Goal: Task Accomplishment & Management: Manage account settings

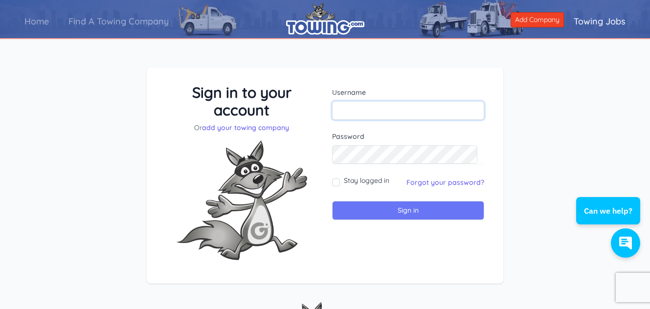
type input "gulfcoastroadside911@gmail.com"
click at [422, 213] on input "Sign in" at bounding box center [408, 210] width 152 height 19
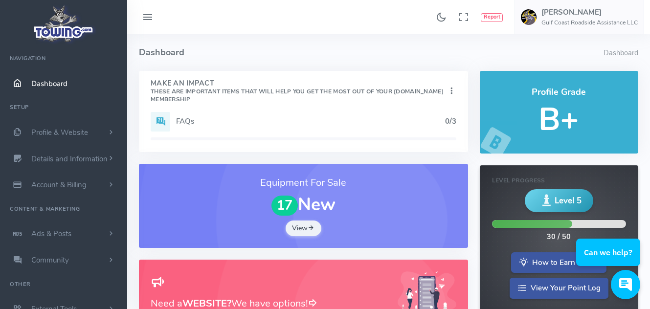
click at [556, 82] on div "Profile Grade B+" at bounding box center [558, 112] width 158 height 83
drag, startPoint x: 556, startPoint y: 82, endPoint x: 244, endPoint y: 13, distance: 319.3
click at [244, 13] on div "Found 17 results Analytics Report Users Erwin Brown" at bounding box center [388, 17] width 523 height 34
click at [63, 156] on span "Details and Information" at bounding box center [69, 159] width 76 height 10
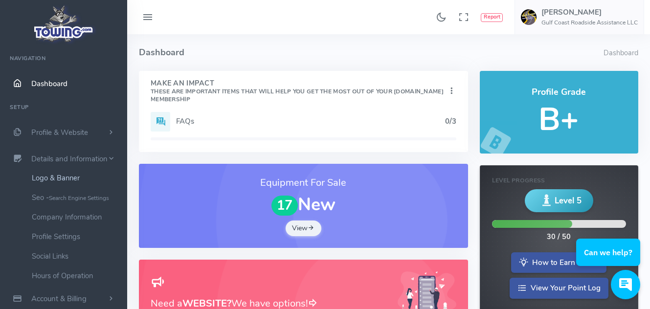
click at [60, 178] on link "Logo & Banner" at bounding box center [75, 178] width 103 height 20
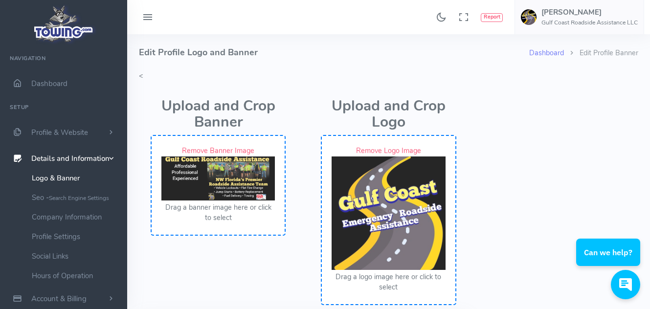
click at [239, 149] on link "Remove Banner Image" at bounding box center [218, 151] width 72 height 10
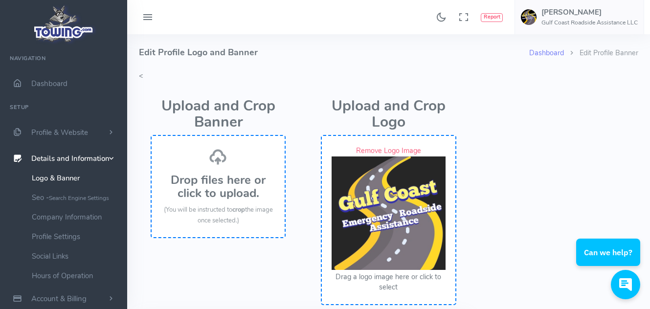
click at [212, 175] on h3 "Drop files here or click to upload." at bounding box center [217, 187] width 113 height 26
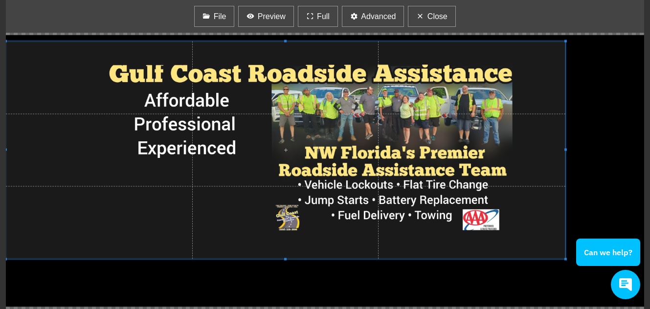
click at [489, 105] on span at bounding box center [285, 151] width 559 height 218
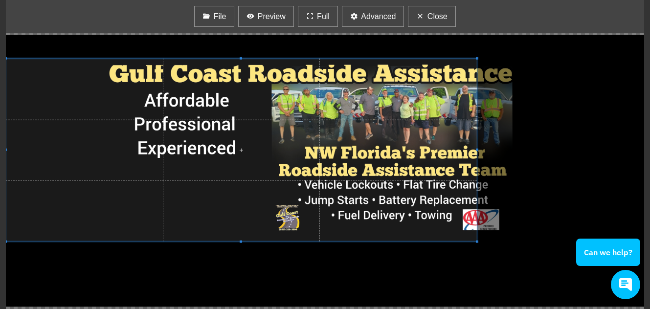
click at [477, 149] on span at bounding box center [477, 150] width 2 height 2
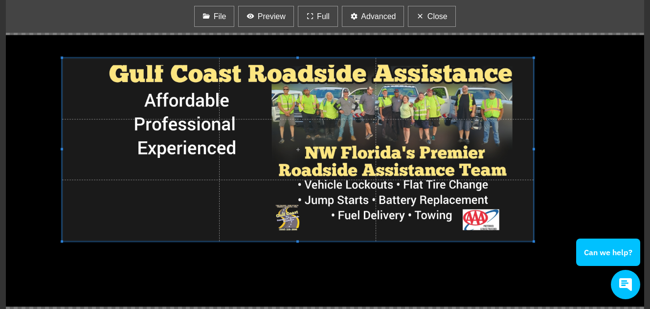
click at [401, 120] on span at bounding box center [297, 149] width 471 height 183
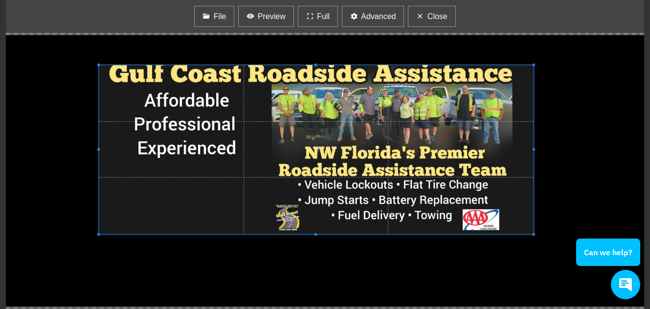
click at [99, 133] on div at bounding box center [316, 149] width 435 height 169
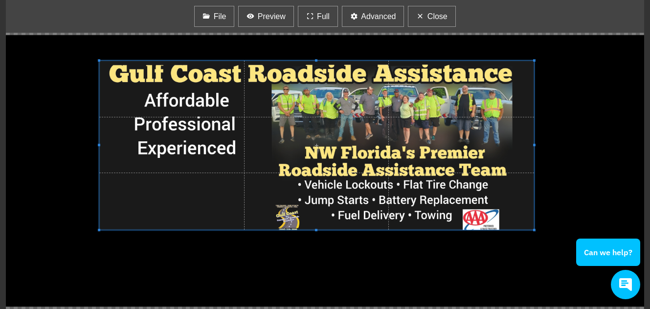
click at [326, 152] on span at bounding box center [316, 145] width 435 height 169
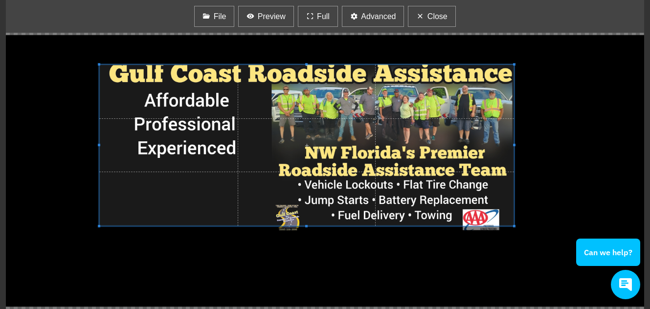
click at [513, 161] on div at bounding box center [306, 145] width 414 height 161
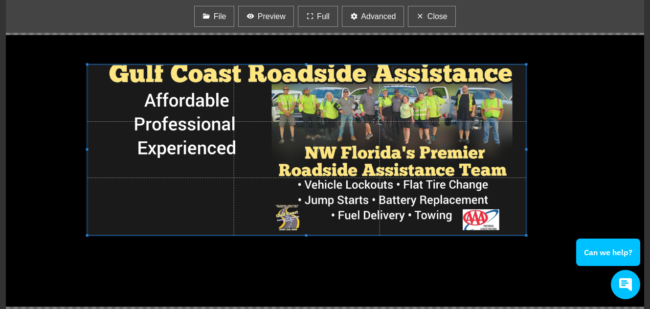
click at [306, 235] on span at bounding box center [306, 235] width 2 height 2
click at [611, 116] on div at bounding box center [325, 171] width 638 height 276
drag, startPoint x: 654, startPoint y: 76, endPoint x: 68, endPoint y: 33, distance: 587.1
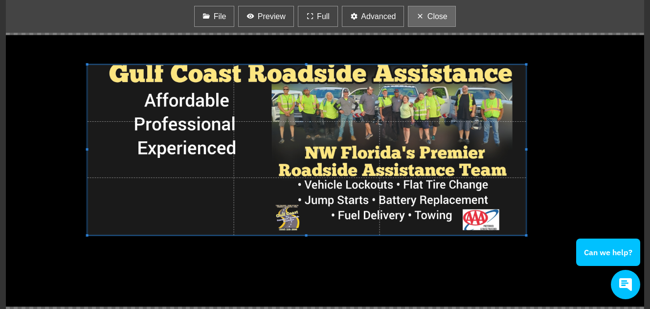
click at [427, 14] on span "Close" at bounding box center [437, 17] width 20 height 12
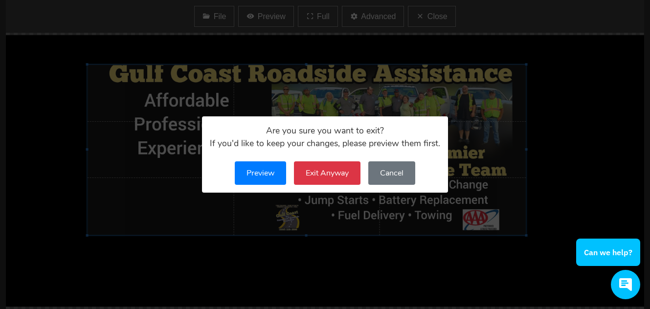
click at [265, 169] on button "Preview" at bounding box center [260, 172] width 51 height 23
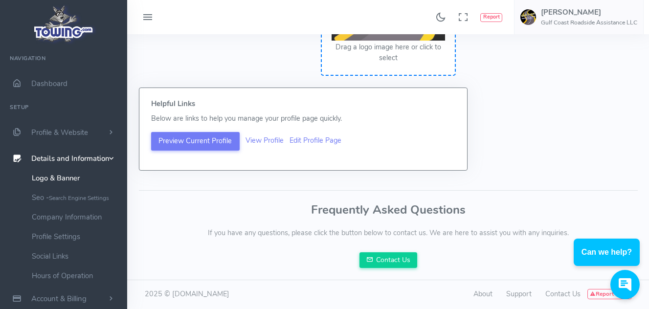
scroll to position [229, 0]
click at [209, 137] on button "Preview Current Profile" at bounding box center [195, 141] width 88 height 19
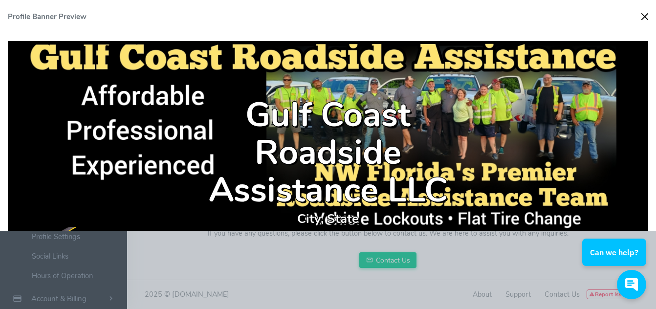
click at [643, 15] on button "Close" at bounding box center [644, 16] width 15 height 15
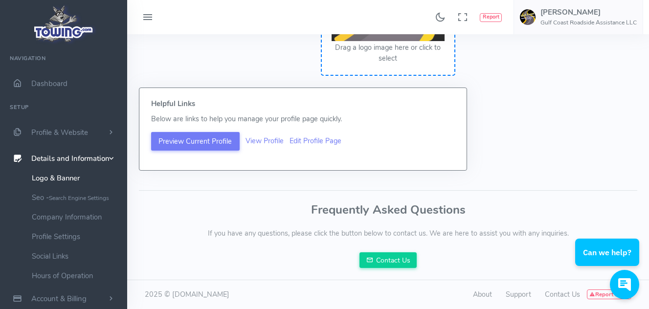
click at [259, 135] on ul "Preview Current Profile View Profile Edit Profile Page" at bounding box center [303, 141] width 304 height 19
click at [259, 141] on link "View Profile" at bounding box center [264, 141] width 38 height 10
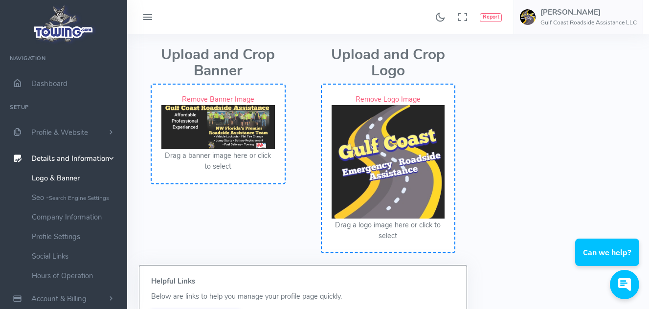
scroll to position [54, 0]
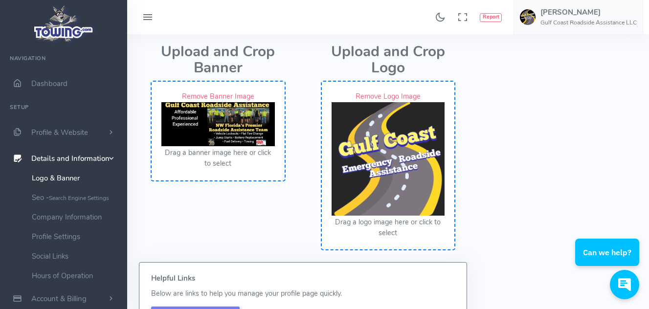
click at [223, 137] on img at bounding box center [217, 124] width 113 height 44
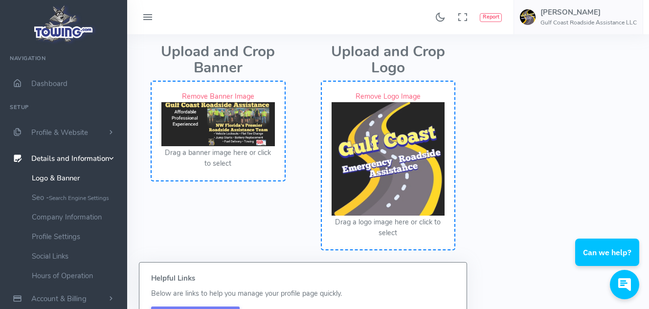
click at [223, 162] on button "Drag a banner image here or click to select" at bounding box center [217, 158] width 113 height 21
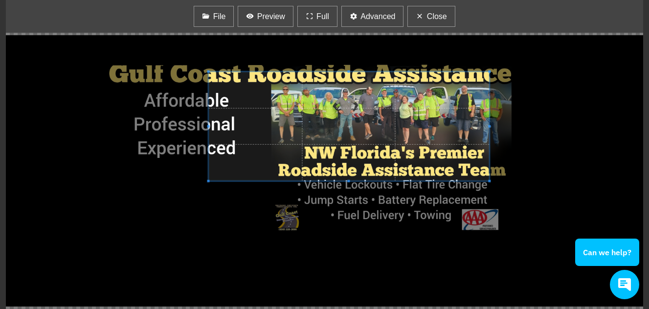
click at [328, 180] on div at bounding box center [348, 126] width 281 height 109
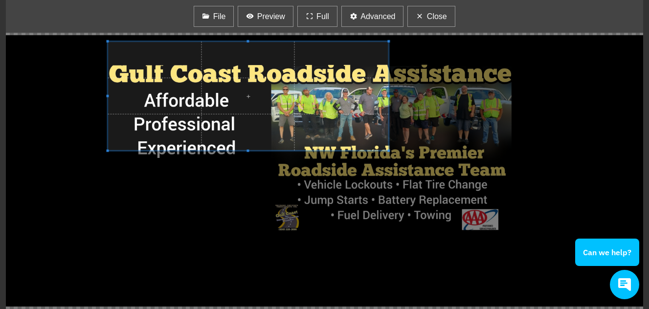
click at [173, 71] on span at bounding box center [248, 96] width 281 height 109
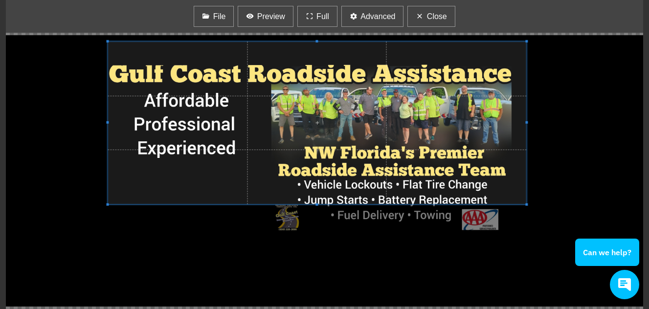
click at [525, 129] on div at bounding box center [317, 123] width 418 height 163
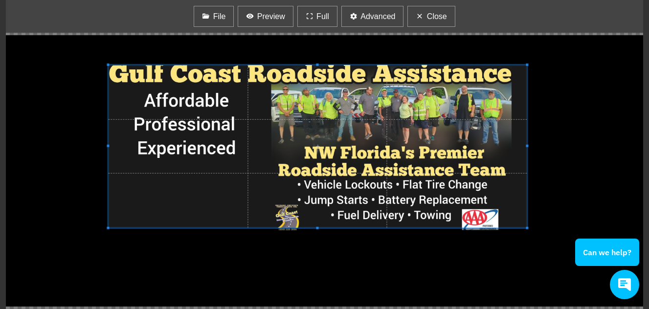
click at [413, 110] on span at bounding box center [317, 146] width 418 height 163
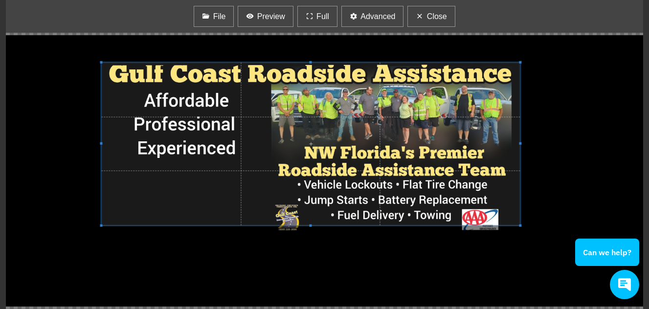
click at [460, 152] on span at bounding box center [310, 144] width 418 height 163
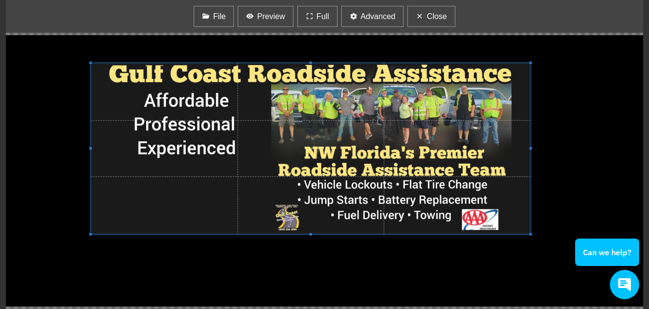
click at [312, 235] on span at bounding box center [310, 234] width 439 height 2
click at [318, 188] on span at bounding box center [313, 148] width 439 height 171
click at [269, 13] on span "Preview" at bounding box center [271, 17] width 28 height 12
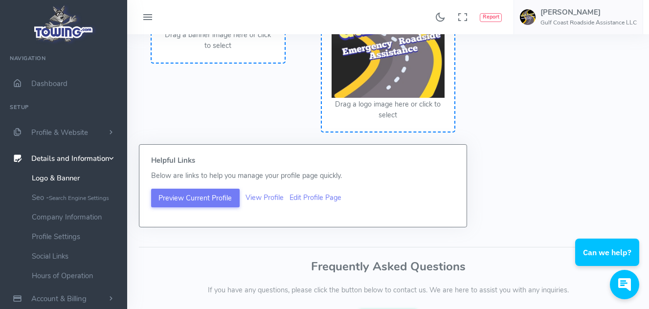
scroll to position [177, 0]
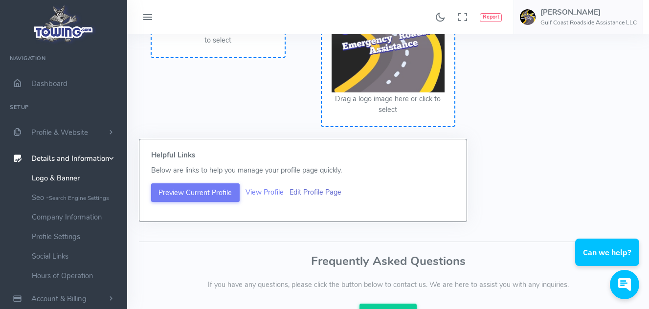
click at [311, 192] on link "Edit Profile Page" at bounding box center [315, 192] width 52 height 10
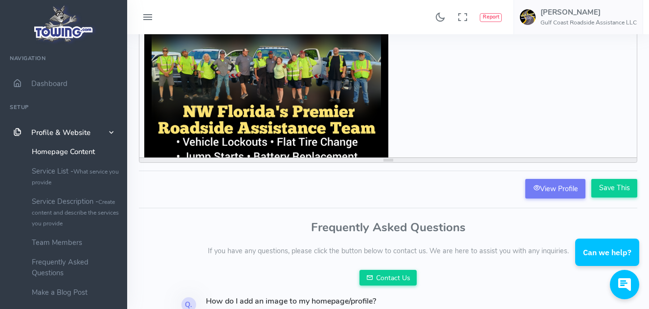
scroll to position [154, 0]
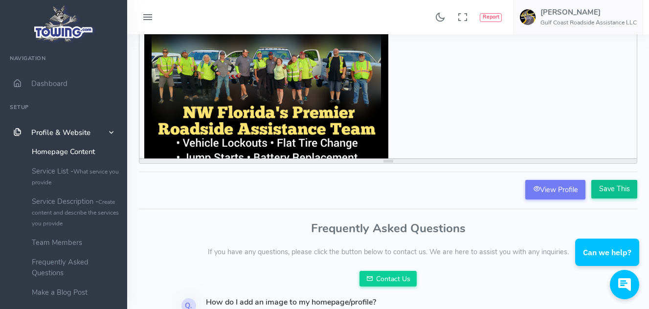
click at [612, 189] on input "Save This" at bounding box center [614, 189] width 46 height 19
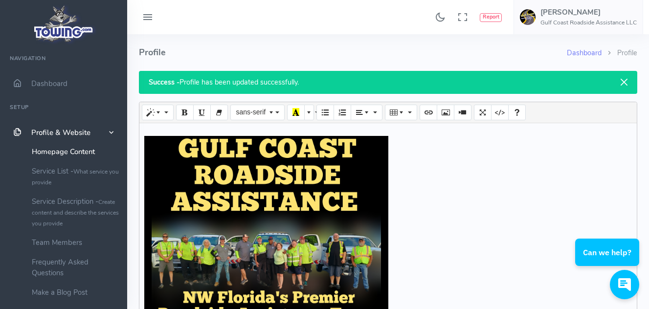
click at [623, 84] on button "Close" at bounding box center [623, 82] width 26 height 22
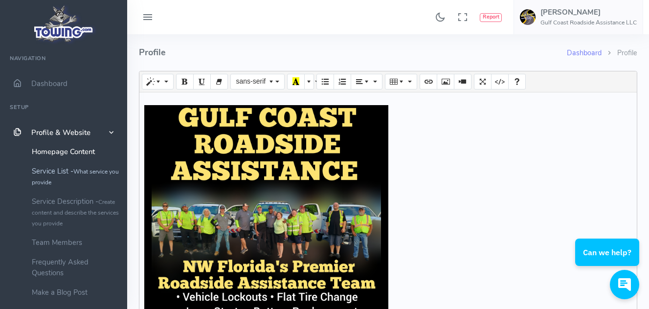
click at [65, 173] on link "Service List - What service you provide" at bounding box center [75, 176] width 103 height 30
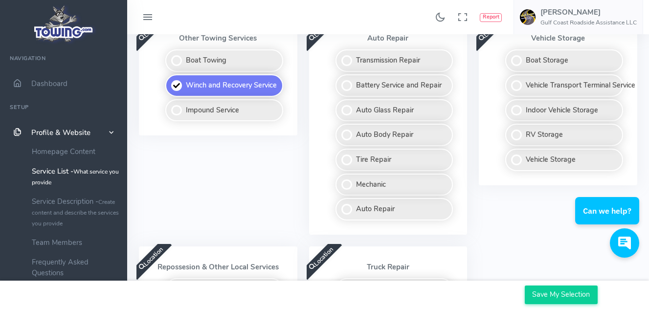
scroll to position [209, 0]
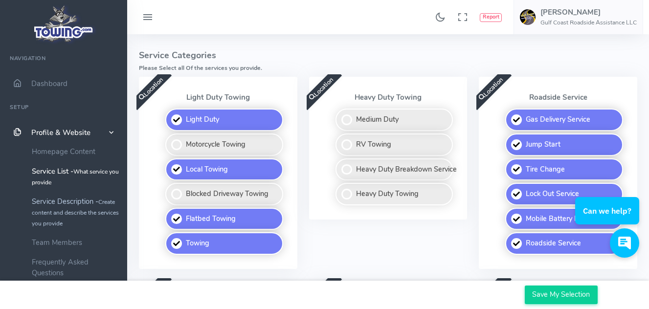
click at [54, 210] on small "Create content and describe the services you provide" at bounding box center [75, 212] width 87 height 29
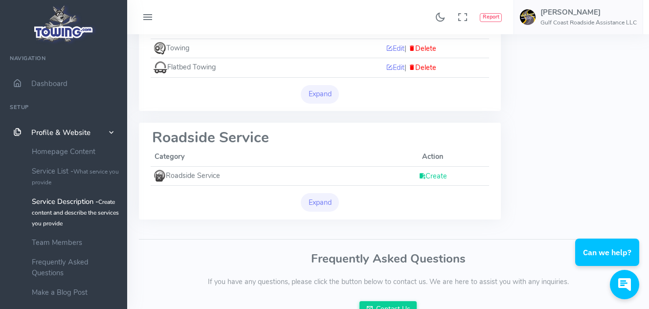
scroll to position [188, 0]
click at [438, 176] on link "Create" at bounding box center [432, 177] width 28 height 10
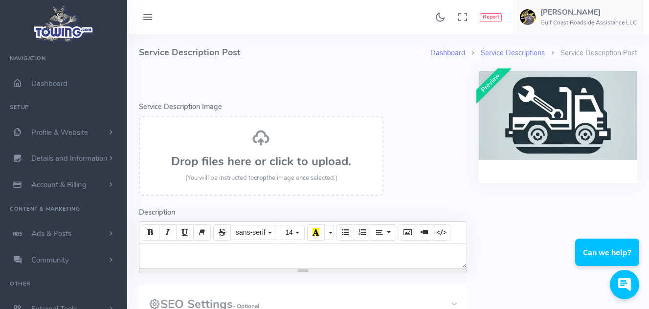
click at [256, 160] on h3 "Drop files here or click to upload." at bounding box center [261, 161] width 223 height 13
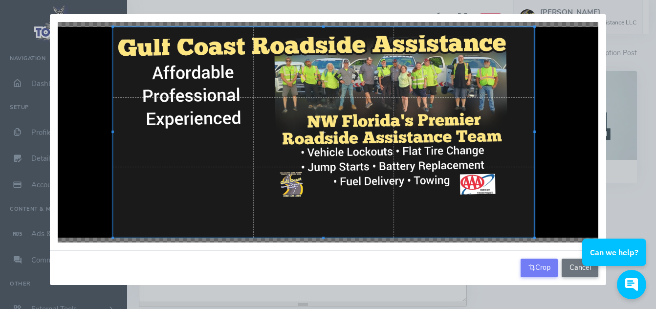
click at [507, 182] on div at bounding box center [323, 132] width 421 height 211
click at [540, 267] on button "Crop" at bounding box center [539, 268] width 37 height 19
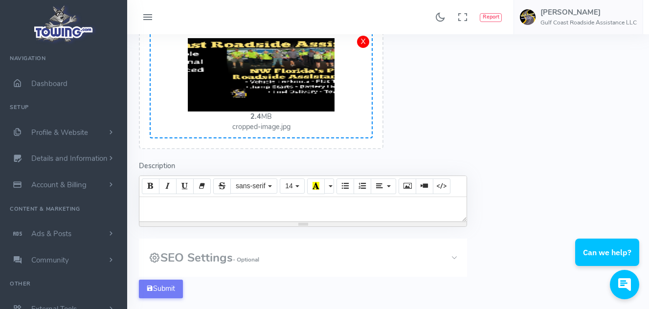
scroll to position [98, 0]
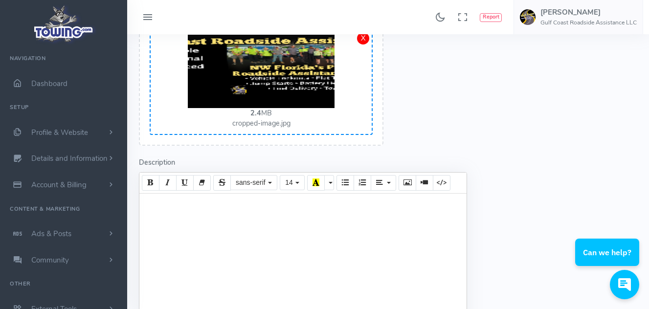
click at [177, 201] on div at bounding box center [302, 279] width 327 height 171
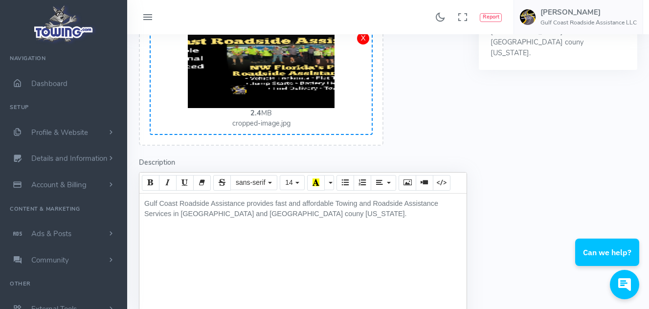
click at [252, 212] on div "Gulf Coast Roadside Assistance provides fast and affordable Towing and Roadside…" at bounding box center [302, 279] width 327 height 171
click at [311, 212] on div "Gulf Coast Roadside Assistance provides fast and affordable Towing and Roadside…" at bounding box center [302, 279] width 327 height 171
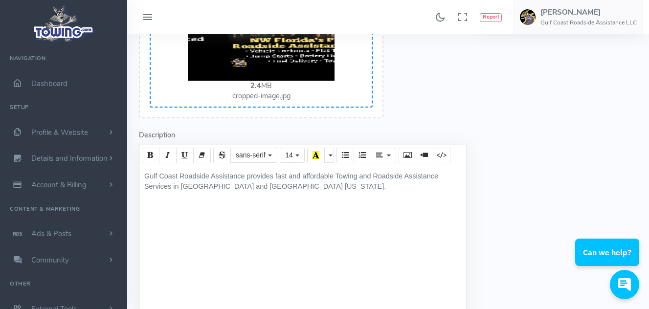
scroll to position [140, 0]
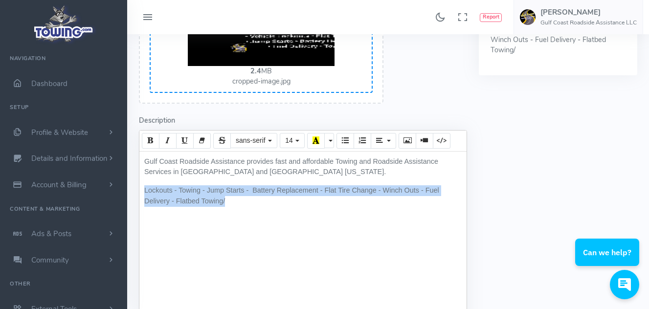
drag, startPoint x: 143, startPoint y: 189, endPoint x: 353, endPoint y: 211, distance: 211.3
click at [353, 211] on div "Gulf Coast Roadside Assistance provides fast and affordable Towing and Roadside…" at bounding box center [302, 237] width 327 height 171
click at [147, 140] on icon "Bold (CTRL+B)" at bounding box center [150, 140] width 7 height 8
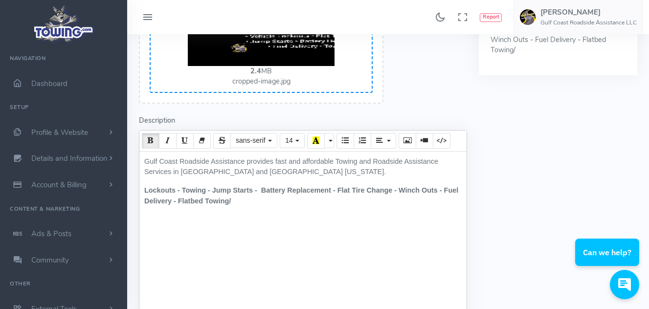
click at [145, 193] on b "Lockouts - Towing - Jump Starts - Battery Replacement - Flat Tire Change - Winc…" at bounding box center [301, 195] width 314 height 19
click at [299, 201] on p "Vehicle Lockouts - Towing - Jump Starts - Battery Replacement - Flat Tire Chang…" at bounding box center [302, 195] width 317 height 21
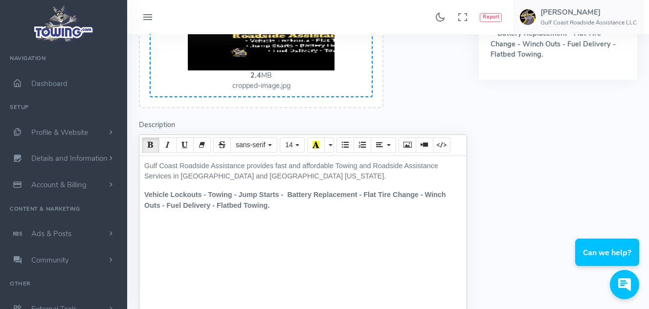
scroll to position [142, 0]
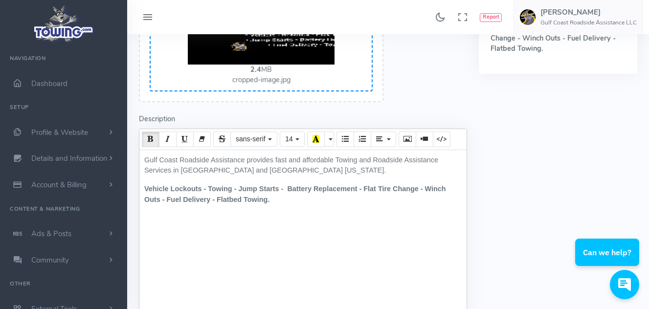
click at [144, 187] on b "Vehicle Lockouts - Towing - Jump Starts - Battery Replacement - Flat Tire Chang…" at bounding box center [295, 194] width 302 height 19
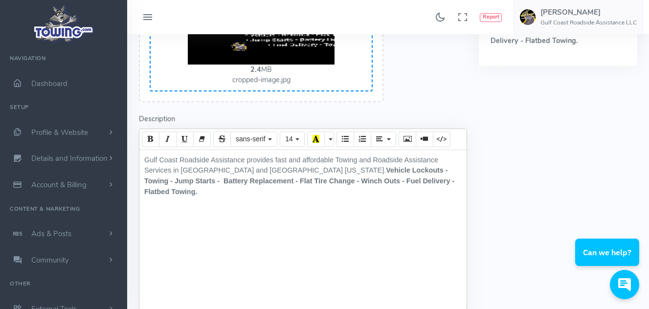
click at [218, 194] on div "Gulf Coast Roadside Assistance provides fast and affordable Towing and Roadside…" at bounding box center [302, 235] width 327 height 171
click at [414, 183] on p "Gulf Coast Roadside Assistance provides fast and affordable Towing and Roadside…" at bounding box center [302, 176] width 317 height 42
click at [151, 140] on icon "Bold (CTRL+B)" at bounding box center [150, 139] width 7 height 8
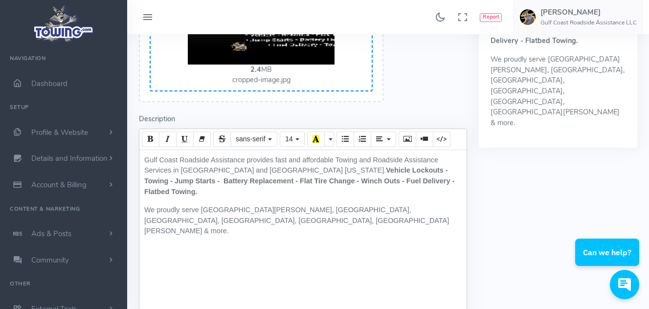
click at [199, 205] on p "We proudly serve Port St Joe, Apalachicola, Mexico Beach, Cape San Blas, Wewahi…" at bounding box center [302, 221] width 317 height 32
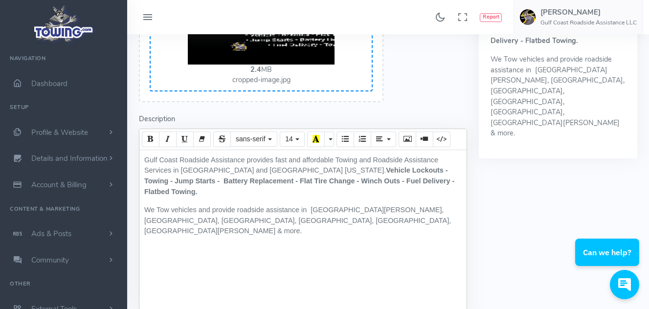
click at [176, 205] on p "We Tow vehicles and provide roadside assistance in Port St Joe, Apalachicola, M…" at bounding box center [302, 221] width 317 height 32
click at [241, 205] on p "We Tow vehicles and provide roadside assistance in Port St Joe, Apalachicola, M…" at bounding box center [302, 221] width 317 height 32
click at [239, 205] on p "We Tow vehicles and provide roadside assistance in Port St Joe, Apalachicola, M…" at bounding box center [302, 221] width 317 height 32
click at [274, 205] on p "We Tow vehicles and provide Roadside assistance in Port St Joe, Apalachicola, M…" at bounding box center [302, 221] width 317 height 32
click at [325, 218] on div "Gulf Coast Roadside Assistance provides fast and affordable Towing and Roadside…" at bounding box center [302, 235] width 327 height 171
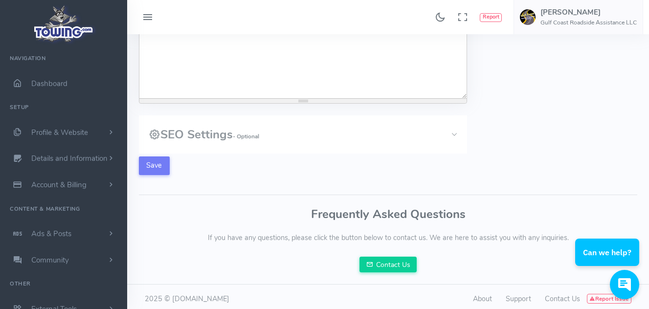
scroll to position [369, 0]
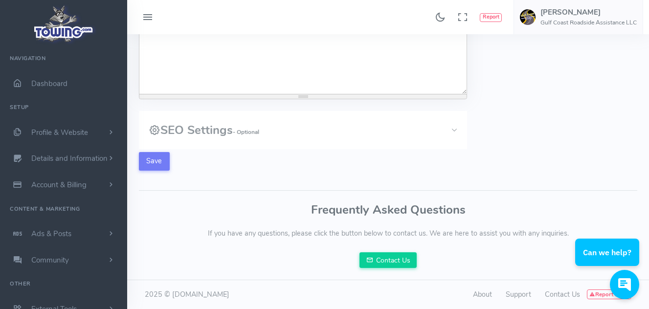
click at [452, 129] on button "SEO Settings - Optional" at bounding box center [303, 130] width 328 height 38
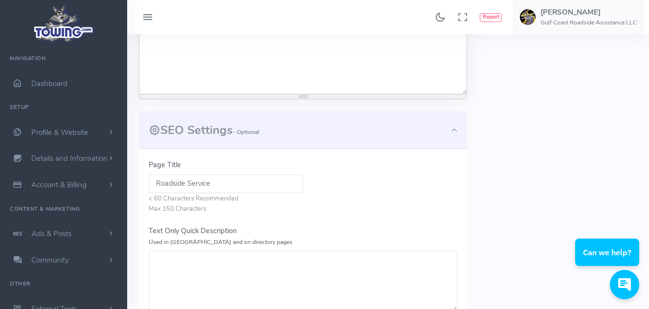
click at [222, 182] on input "Roadside Service" at bounding box center [226, 183] width 154 height 19
click at [224, 182] on input "Roadside Service Gulff & Franklin county" at bounding box center [226, 183] width 154 height 19
click at [224, 182] on input "Roadside Service Guff & Franklin county" at bounding box center [226, 183] width 154 height 19
type input "Roadside Service Gulf & Franklin county"
click at [193, 260] on textarea "Text Only Quick Description Used in Meta and on directory pages" at bounding box center [303, 281] width 308 height 61
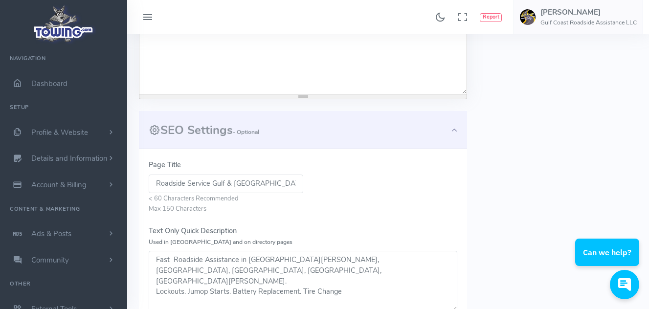
click at [205, 281] on textarea "Fast Roadside Assistance in Port St Joe, Apalachicola, Mexico Beach, Cape San B…" at bounding box center [303, 281] width 308 height 61
click at [155, 280] on textarea "Fast Roadside Assistance in Port St Joe, Apalachicola, Mexico Beach, Cape San B…" at bounding box center [303, 281] width 308 height 61
click at [208, 278] on textarea "Fast Roadside Assistance in Port St Joe, Apalachicola, Mexico Beach, Cape San B…" at bounding box center [303, 281] width 308 height 61
click at [224, 279] on textarea "Fast Roadside Assistance in Port St Joe, Apalachicola, Mexico Beach, Cape San B…" at bounding box center [303, 281] width 308 height 61
click at [217, 281] on textarea "Fast Roadside Assistance in Port St Joe, Apalachicola, Mexico Beach, Cape San B…" at bounding box center [303, 281] width 308 height 61
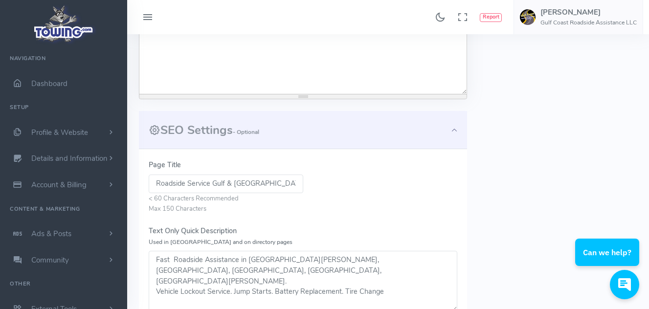
click at [401, 275] on textarea "Fast Roadside Assistance in Port St Joe, Apalachicola, Mexico Beach, Cape San B…" at bounding box center [303, 281] width 308 height 61
click at [394, 280] on textarea "Fast Roadside Assistance in Port St Joe, Apalachicola, Mexico Beach, Cape San B…" at bounding box center [303, 281] width 308 height 61
click at [155, 281] on textarea "Fast Roadside Assistance in Port St Joe, Apalachicola, Mexico Beach, Cape San B…" at bounding box center [303, 281] width 308 height 61
click at [436, 272] on textarea "Fast Roadside Assistance in Port St Joe, Apalachicola, Mexico Beach, Cape San B…" at bounding box center [303, 281] width 308 height 61
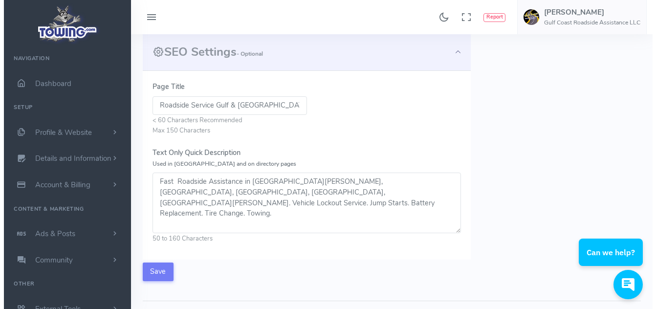
scroll to position [487, 0]
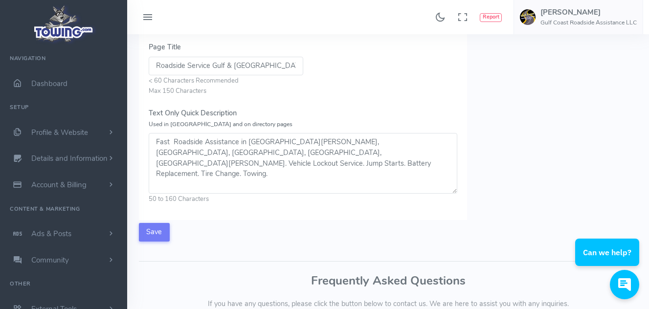
drag, startPoint x: 653, startPoint y: 196, endPoint x: 80, endPoint y: 23, distance: 597.7
type textarea "Fast Roadside Assistance in Port St Joe, Apalachicola, Mexico Beach, Cape San B…"
click at [156, 232] on button "Save" at bounding box center [154, 232] width 31 height 19
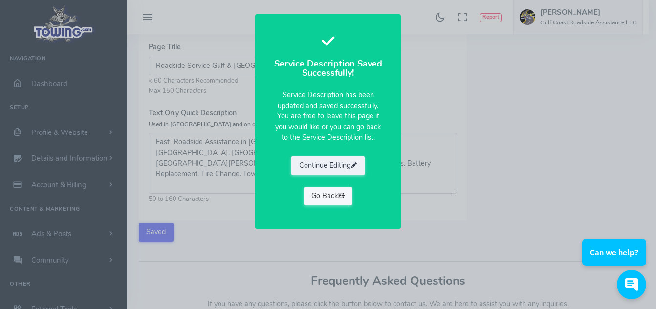
click at [331, 197] on link "Go Back" at bounding box center [328, 196] width 48 height 19
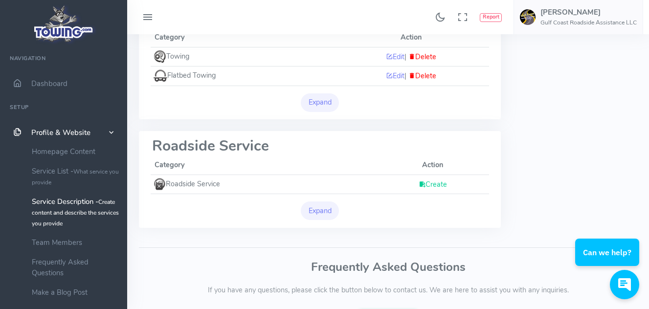
scroll to position [187, 0]
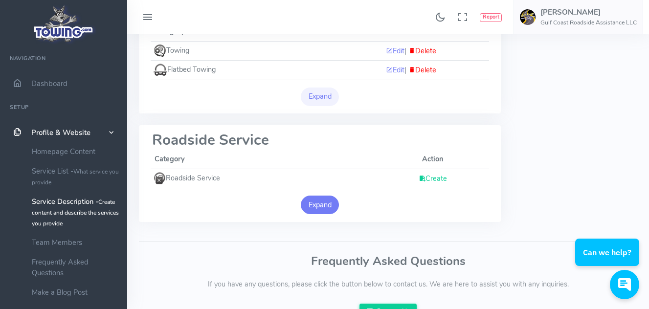
click at [321, 207] on button "Expand" at bounding box center [320, 205] width 38 height 19
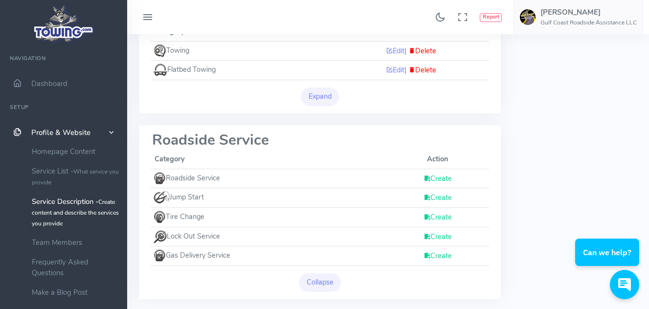
click at [434, 199] on link "Create" at bounding box center [437, 198] width 28 height 10
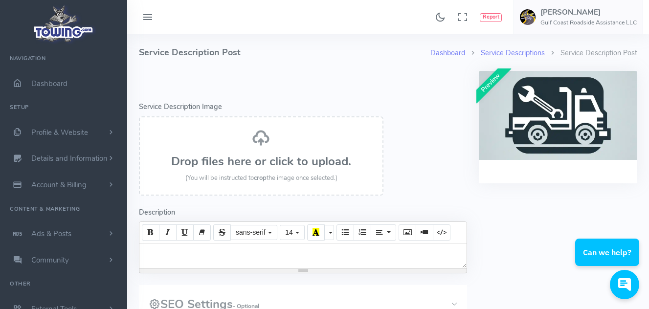
click at [261, 153] on div "Drop files here or click to upload. (You will be instructed to crop the image o…" at bounding box center [261, 156] width 223 height 55
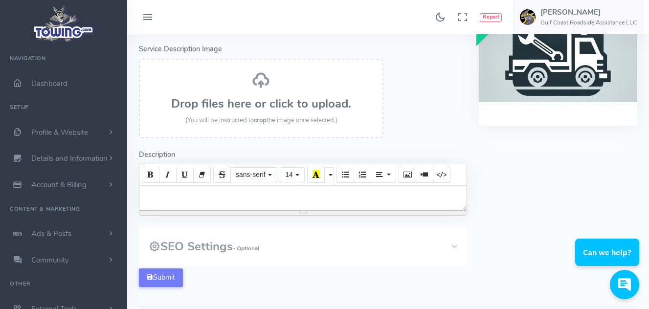
scroll to position [75, 0]
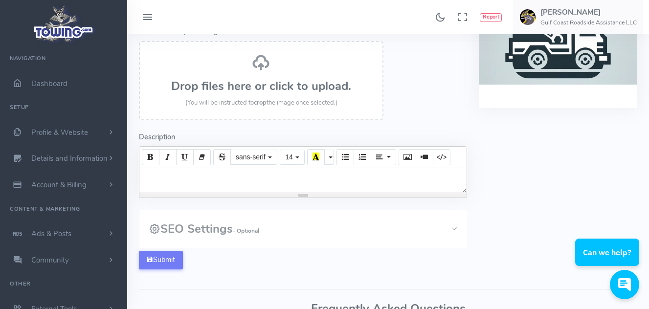
click at [219, 176] on div at bounding box center [302, 180] width 327 height 24
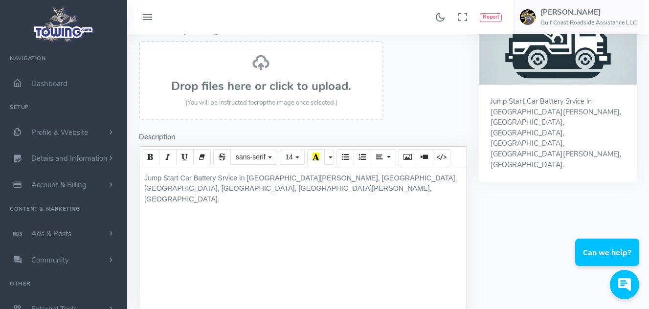
click at [222, 175] on div "Jump Start Car Battery Srvice in Port St Joe, Apalachicola, Mexico Beach, cape …" at bounding box center [302, 253] width 327 height 171
click at [233, 189] on div "Jump Start Car Battery Service in Port St Joe, Apalachicola, Mexico Beach, cape…" at bounding box center [302, 253] width 327 height 171
click at [430, 174] on div "Jump Start Car Battery Service in Port St Joe, Apalachicola, Mexico Beach, cape…" at bounding box center [302, 253] width 327 height 171
click at [327, 199] on div "Jump Start Car Battery Service in Port St Joe, Apalachicola, Mexico Beach, cape…" at bounding box center [302, 253] width 327 height 171
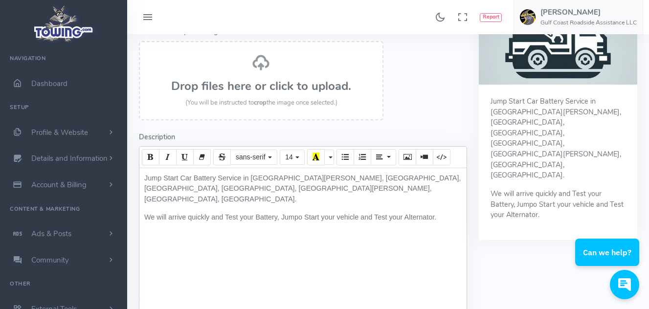
click at [301, 212] on p "We will arrive quickly and Test your Battery, Jumpo Start your vehicle and Test…" at bounding box center [302, 217] width 317 height 11
click at [440, 212] on p "We will arrive quickly and Test your Battery, Jump Start your vehicle and Test …" at bounding box center [302, 217] width 317 height 11
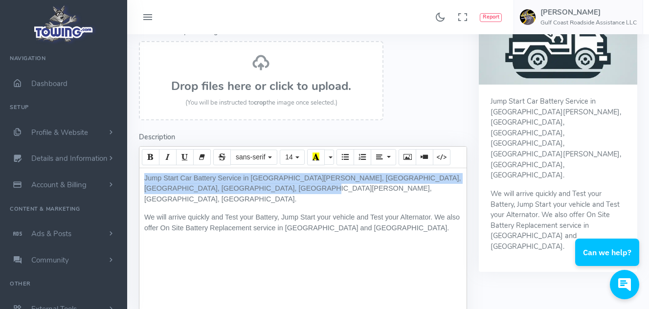
drag, startPoint x: 145, startPoint y: 176, endPoint x: 404, endPoint y: 187, distance: 259.3
click at [404, 187] on p "Jump Start Car Battery Service in Port St Joe, Apalachicola, Mexico Beach, cape…" at bounding box center [302, 189] width 317 height 32
click at [148, 154] on icon "Bold (CTRL+B)" at bounding box center [150, 157] width 7 height 8
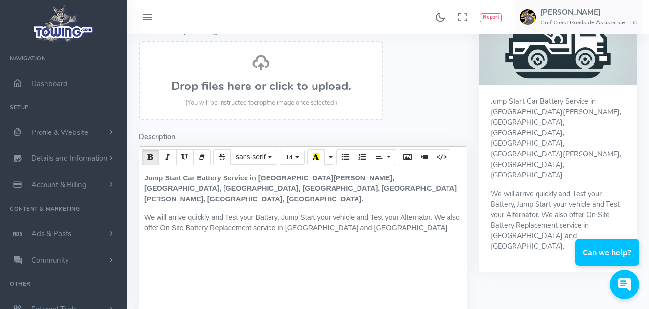
click at [290, 252] on div "Jump Start Car Battery Service in Port St Joe, Apalachicola, Mexico Beach, cape…" at bounding box center [302, 253] width 327 height 171
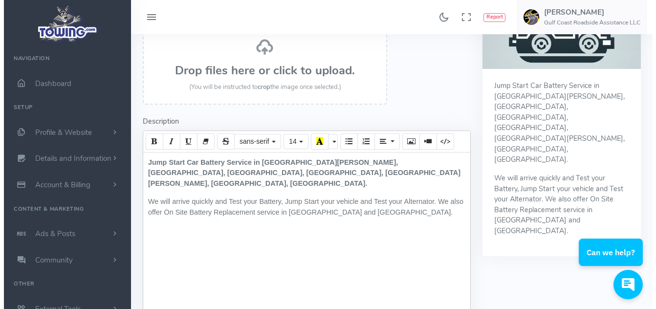
scroll to position [0, 0]
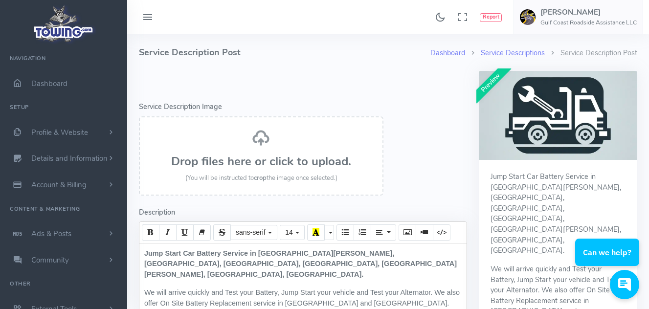
click at [268, 146] on icon at bounding box center [261, 138] width 18 height 18
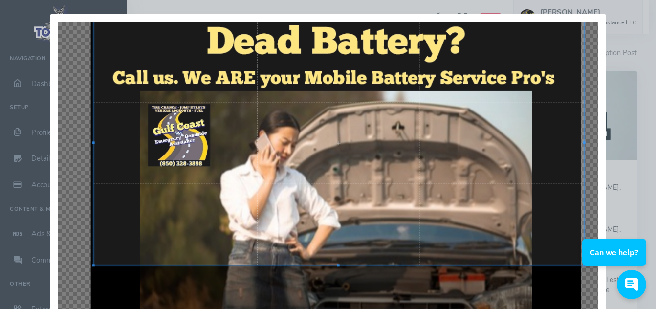
click at [480, 107] on div at bounding box center [339, 142] width 490 height 245
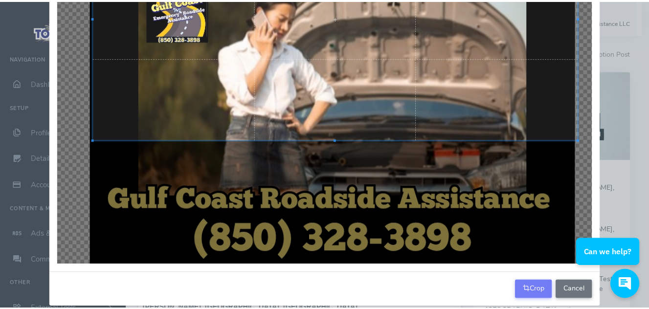
scroll to position [129, 0]
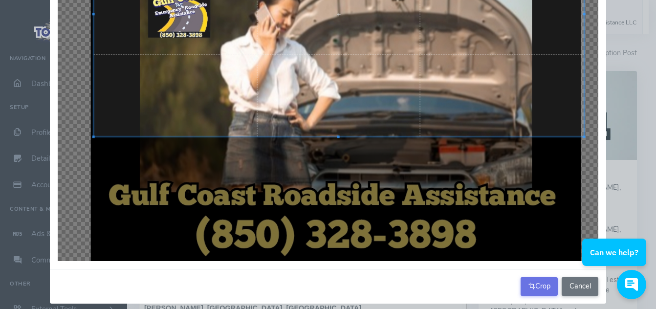
click at [532, 284] on button "Crop" at bounding box center [539, 286] width 37 height 19
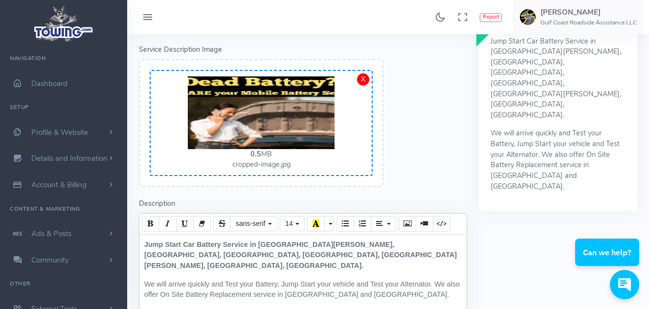
scroll to position [59, 0]
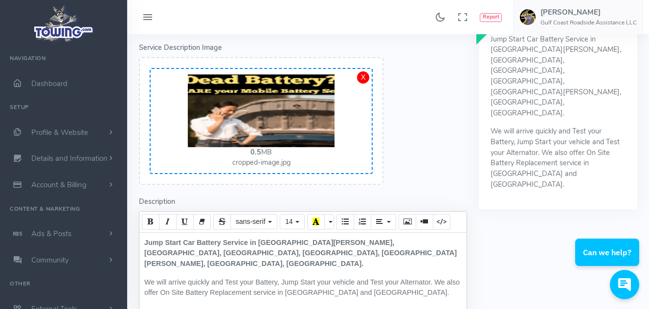
click at [293, 253] on p "Jump Start Car Battery Service in Port St Joe, Apalachicola, Mexico Beach, cape…" at bounding box center [302, 254] width 317 height 32
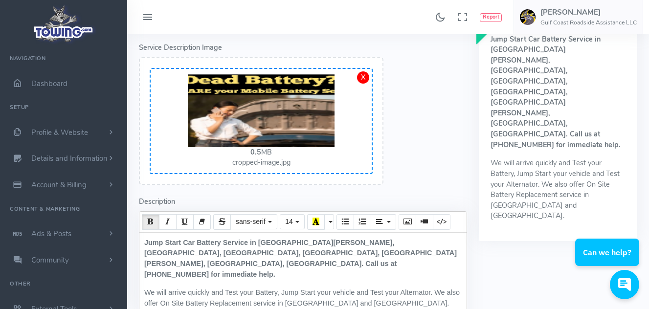
click at [283, 254] on b "Jump Start Car Battery Service in Port St Joe, Apalachicola, Mexico Beach, cape…" at bounding box center [300, 259] width 312 height 40
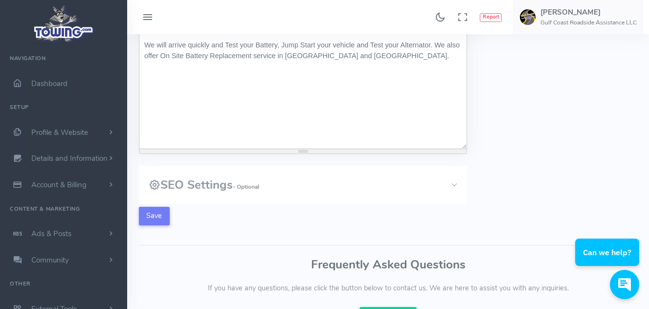
scroll to position [311, 0]
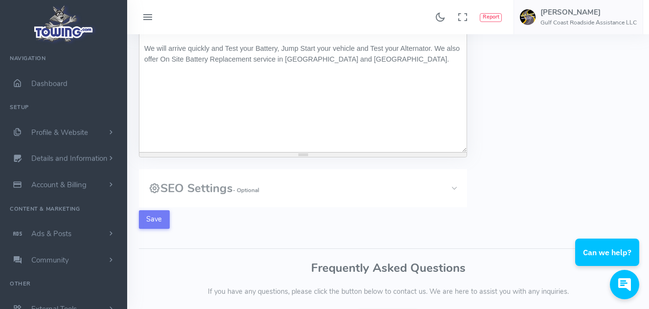
click at [253, 192] on small "- Optional" at bounding box center [246, 190] width 26 height 8
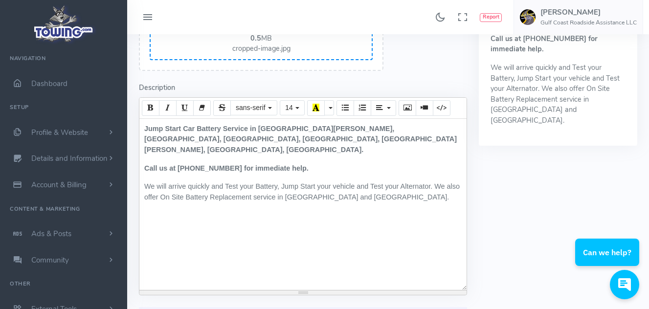
scroll to position [180, 0]
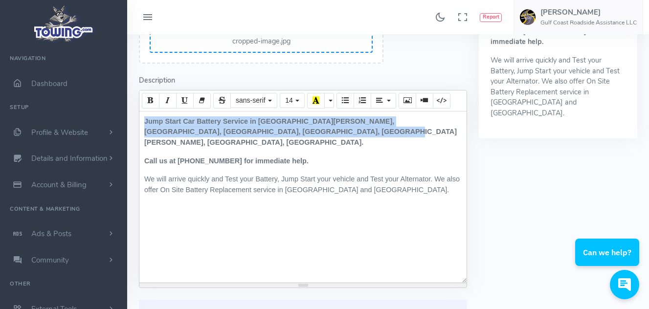
drag, startPoint x: 144, startPoint y: 121, endPoint x: 316, endPoint y: 132, distance: 171.9
click at [316, 132] on p "Jump Start Car Battery Service in Port St Joe, Apalachicola, Mexico Beach, cape…" at bounding box center [302, 132] width 317 height 32
copy b "Jump Start Car Battery Service in Port St Joe, Apalachicola, Mexico Beach, cape…"
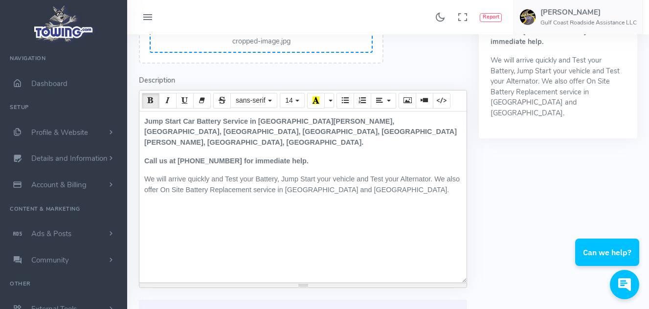
click at [526, 198] on div "Preview Jump Start Car Battery Service in Port St Joe, Apalachicola, Mexico Bea…" at bounding box center [558, 225] width 170 height 669
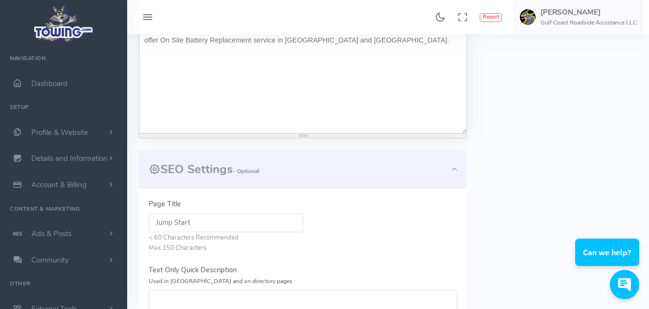
scroll to position [362, 0]
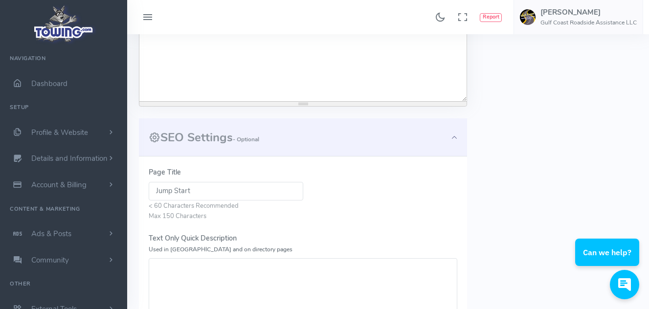
click at [189, 273] on textarea "Text Only Quick Description Used in Meta and on directory pages" at bounding box center [303, 288] width 308 height 61
paste textarea "Jump Start Car Battery Service in Port St Joe, Apalachicola, Mexico Beach, cape…"
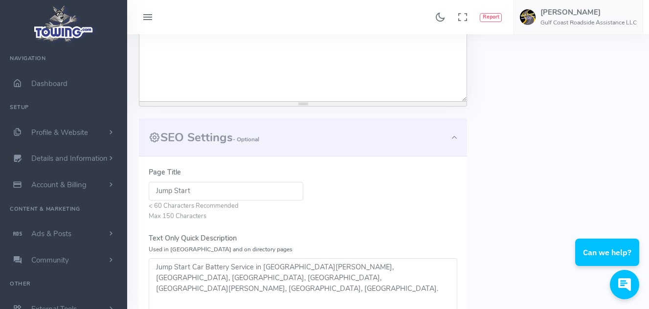
type textarea "Jump Start Car Battery Service in Port St Joe, Apalachicola, Mexico Beach, cape…"
click at [203, 189] on input "Jump Start" at bounding box center [226, 191] width 154 height 19
click at [158, 188] on input "Jump Start Gulf & Franklin County" at bounding box center [226, 191] width 154 height 19
click at [155, 188] on input "Jump Start Gulf & Franklin County" at bounding box center [226, 191] width 154 height 19
click at [202, 189] on input "Car Jump Start Gulf & Franklin County" at bounding box center [226, 191] width 154 height 19
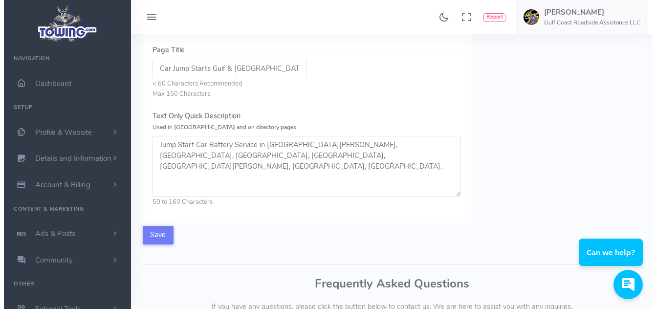
scroll to position [479, 0]
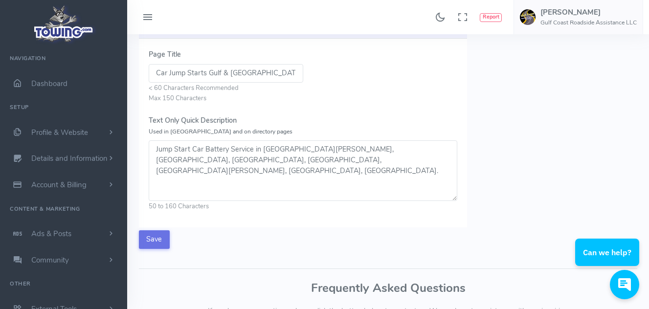
type input "Car Jump Starts Gulf & Franklin County"
click at [155, 236] on button "Save" at bounding box center [154, 239] width 31 height 19
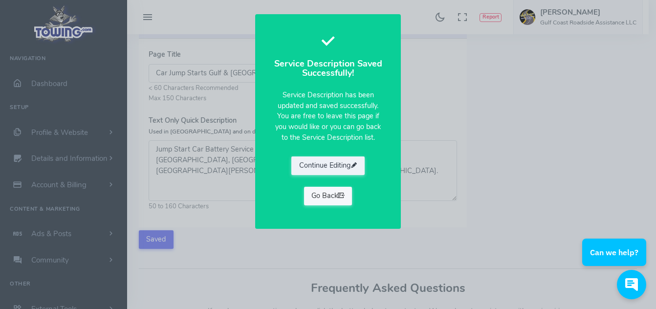
click at [330, 195] on link "Go Back" at bounding box center [328, 196] width 48 height 19
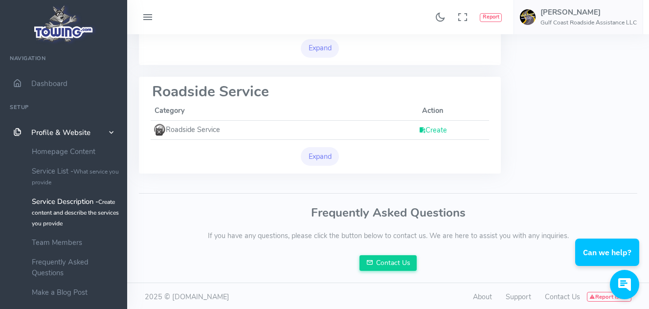
scroll to position [238, 0]
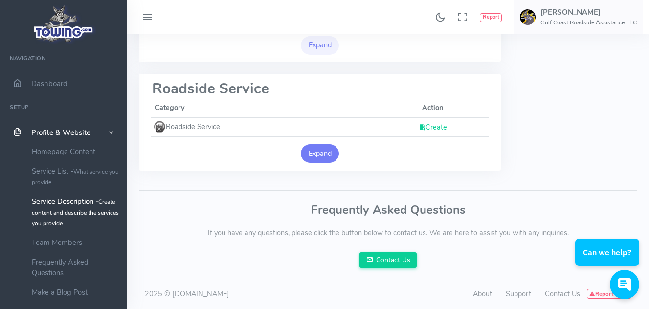
click at [323, 151] on button "Expand" at bounding box center [320, 153] width 38 height 19
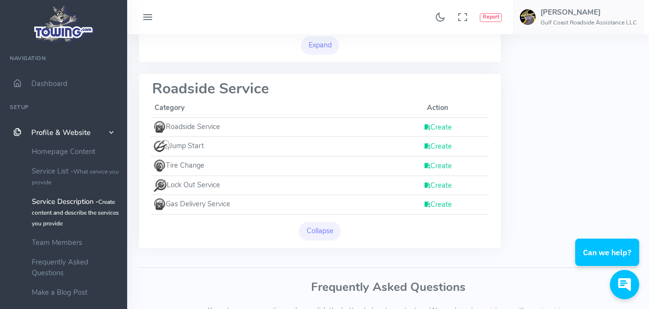
click at [439, 185] on link "Create" at bounding box center [437, 185] width 28 height 10
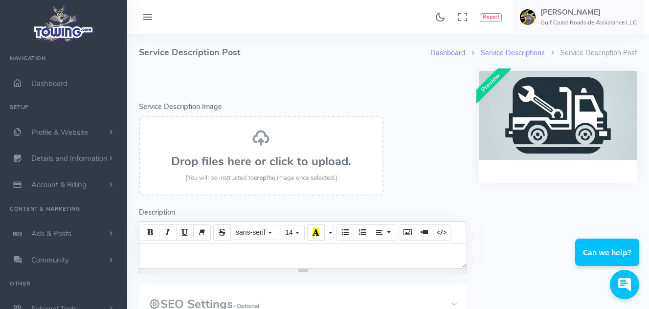
click at [254, 157] on h3 "Drop files here or click to upload." at bounding box center [261, 161] width 223 height 13
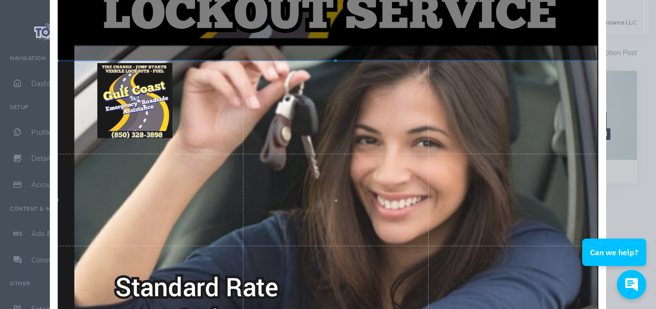
scroll to position [101, 0]
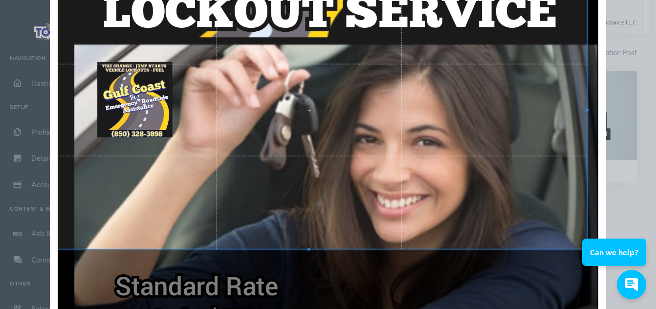
click at [397, 89] on div at bounding box center [309, 110] width 556 height 278
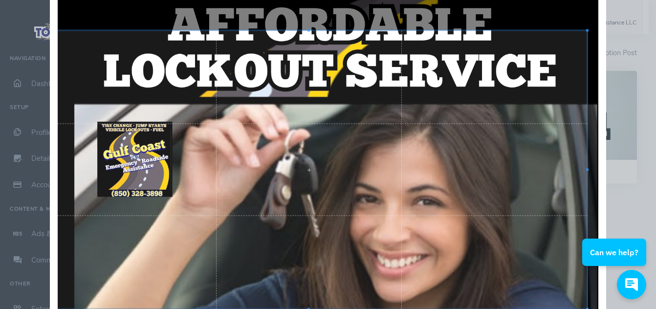
scroll to position [38, 0]
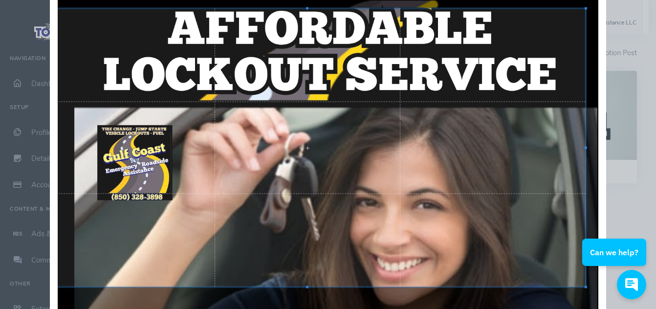
click at [483, 164] on div at bounding box center [307, 148] width 556 height 278
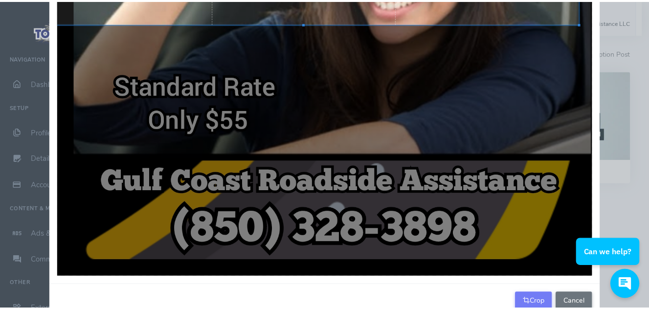
scroll to position [326, 0]
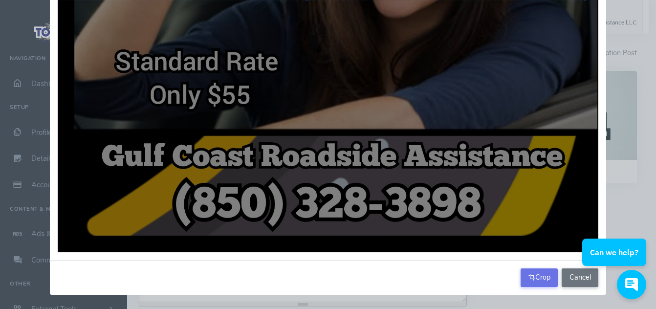
click at [538, 276] on button "Crop" at bounding box center [539, 277] width 37 height 19
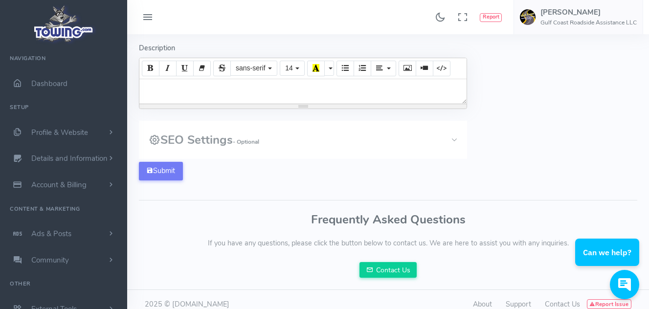
scroll to position [222, 0]
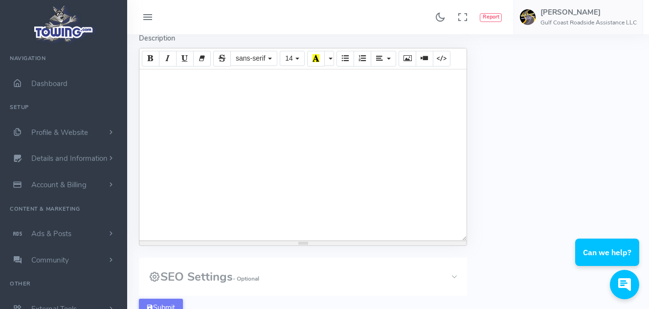
click at [180, 78] on div at bounding box center [302, 154] width 327 height 171
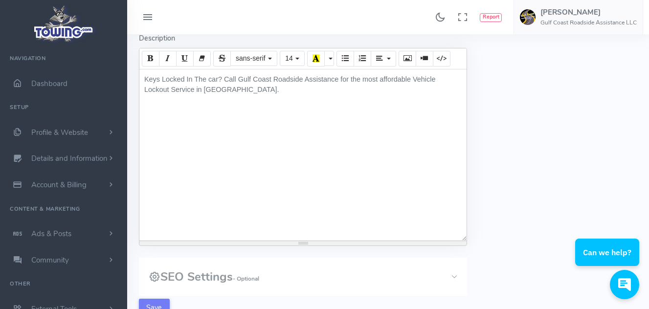
click at [339, 79] on p "Keys Locked In The car? Call Gulf Coast Roadside Assistance for the most afford…" at bounding box center [302, 84] width 317 height 21
click at [355, 91] on p "Keys Locked In The car? Call Gulf Coast Roadside Assistance at [PHONE_NUMBER] f…" at bounding box center [302, 84] width 317 height 21
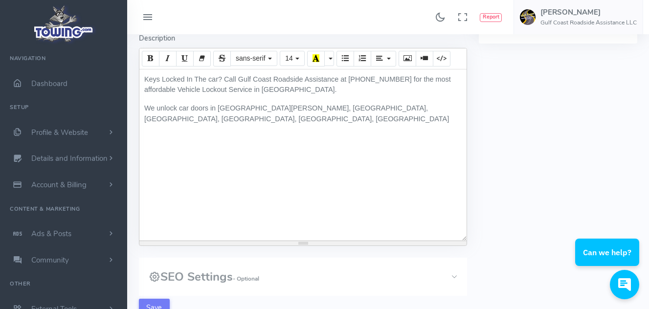
click at [150, 118] on p "We unlock car doors in [GEOGRAPHIC_DATA][PERSON_NAME], [GEOGRAPHIC_DATA], [GEOG…" at bounding box center [302, 113] width 317 height 21
click at [153, 121] on p "We unlock car doors in [GEOGRAPHIC_DATA][PERSON_NAME], [GEOGRAPHIC_DATA], [GEOG…" at bounding box center [302, 113] width 317 height 21
click at [370, 109] on p "We unlock car doors in Port St Joe, Apalachicola, Mexico Beach, Cape san Blas, …" at bounding box center [302, 119] width 317 height 32
click at [197, 121] on p "We unlock car doors in Port St Joe, Apalachicola, Mexico Beach, Cape San Blas, …" at bounding box center [302, 119] width 317 height 32
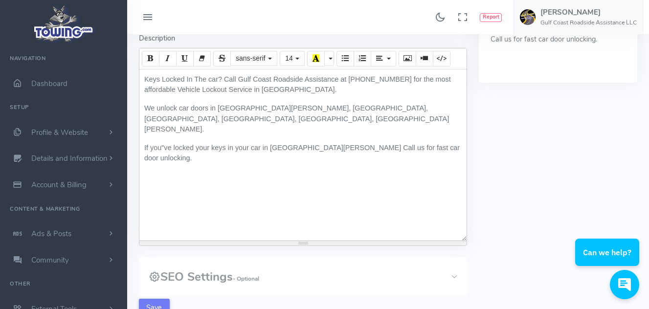
click at [165, 143] on p "If you"ve locked your keys in your car in Port St Joe Call us for fast car door…" at bounding box center [302, 153] width 317 height 21
click at [433, 143] on p "If you've locked your keys in your car in Port St Joe Call us for fast car door…" at bounding box center [302, 153] width 317 height 21
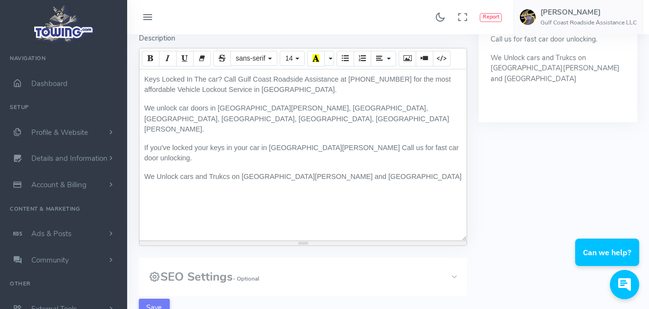
click at [263, 172] on p "We Unlock cars and Trukcs on St Goerge Island and Eastpoint" at bounding box center [302, 177] width 317 height 11
click at [225, 172] on p "We Unlock cars and Trukcs on St George Island and Eastpoint" at bounding box center [302, 177] width 317 height 11
click at [348, 162] on div "Keys Locked In The car? Call Gulf Coast Roadside Assistance at (850) 328-3898 f…" at bounding box center [302, 154] width 327 height 171
click at [347, 172] on p "We Unlock cars and Trucks on St George Island and Eastpoint" at bounding box center [302, 177] width 317 height 11
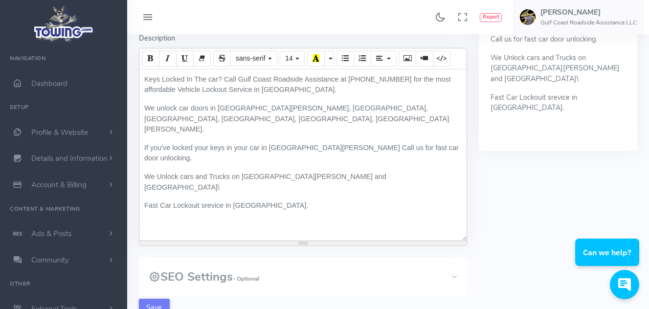
click at [197, 200] on p "Fast Car Lockouit srevice in Apalachicola." at bounding box center [302, 205] width 317 height 11
click at [206, 200] on p "Fast Car Lockout srevice in Apalachicola." at bounding box center [302, 205] width 317 height 11
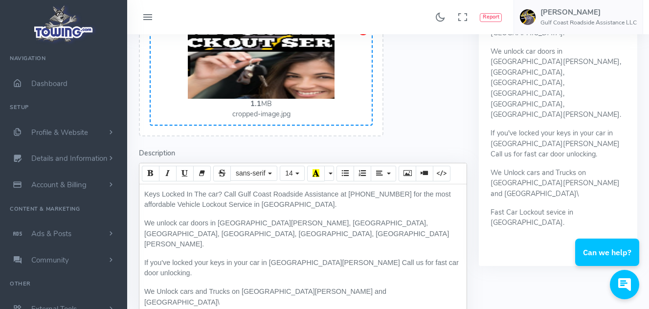
scroll to position [106, 0]
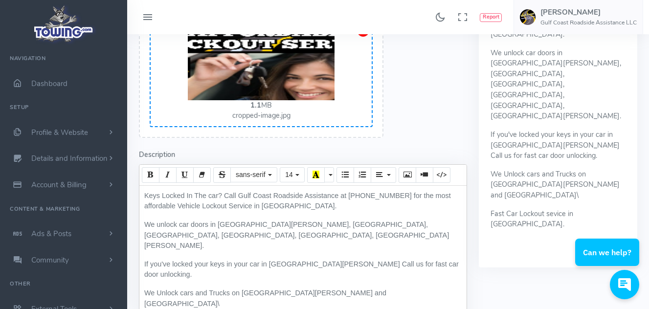
drag, startPoint x: 143, startPoint y: 193, endPoint x: 369, endPoint y: 203, distance: 226.5
click at [369, 203] on div "Keys Locked In The car? Call Gulf Coast Roadside Assistance at (850) 328-3898 f…" at bounding box center [302, 271] width 327 height 171
click at [147, 172] on button "Bold (CTRL+B)" at bounding box center [151, 175] width 18 height 16
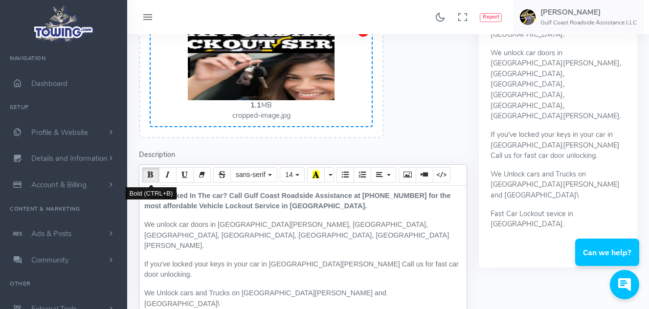
click at [147, 172] on button "Bold (CTRL+B)" at bounding box center [151, 175] width 18 height 16
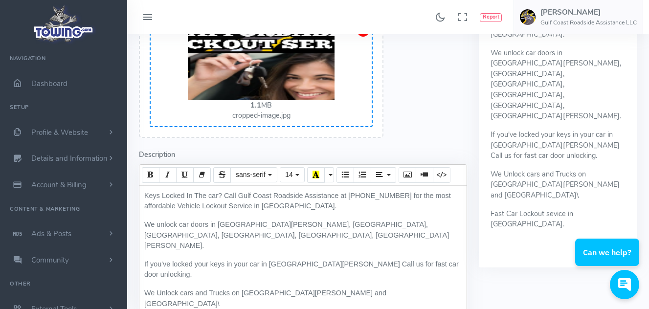
click at [401, 132] on form "Error - Service Description Image Drop files here or click to upload. (You will…" at bounding box center [303, 205] width 340 height 480
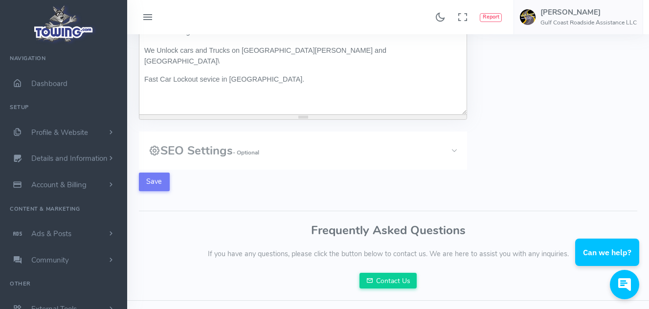
scroll to position [348, 0]
click at [208, 75] on p "Fast Car Lockout sevice in Apalachicola." at bounding box center [302, 80] width 317 height 11
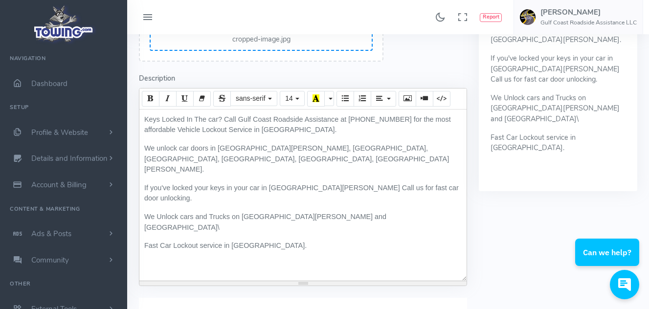
scroll to position [187, 0]
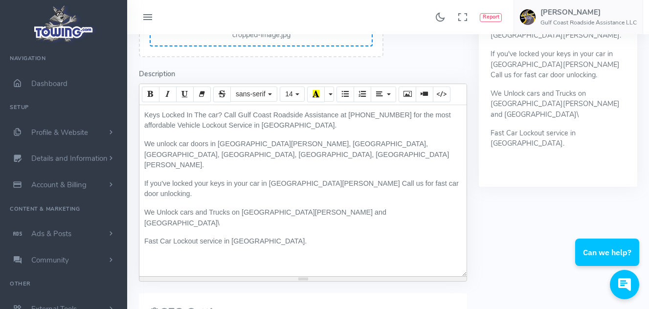
drag, startPoint x: 144, startPoint y: 113, endPoint x: 361, endPoint y: 125, distance: 217.8
click at [361, 125] on div "Keys Locked In The car? Call Gulf Coast Roadside Assistance at (850) 328-3898 f…" at bounding box center [302, 190] width 327 height 171
copy p "Keys Locked In The car? Call Gulf Coast Roadside Assistance at (850) 328-3898 f…"
click at [329, 236] on p "Fast Car Lockout service in Apalachicola." at bounding box center [302, 241] width 317 height 11
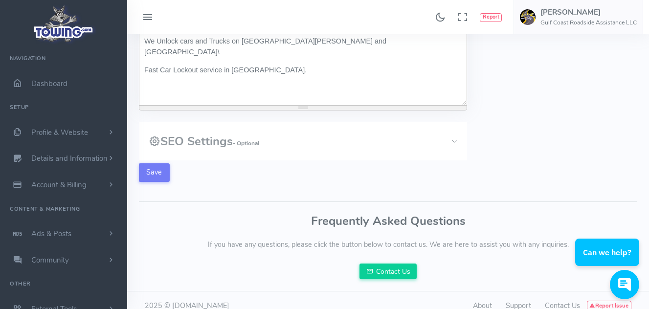
scroll to position [369, 0]
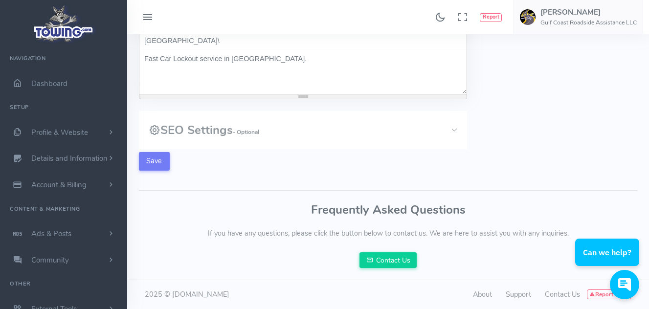
click at [254, 130] on small "- Optional" at bounding box center [246, 132] width 26 height 8
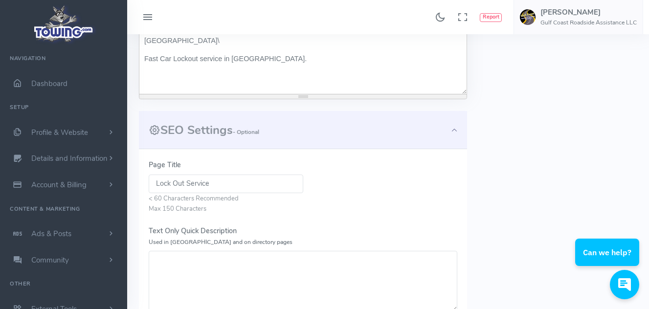
click at [155, 184] on input "Lock Out Service" at bounding box center [226, 183] width 154 height 19
type input "Car Lock Out Service"
click at [191, 261] on textarea "Text Only Quick Description Used in Meta and on directory pages" at bounding box center [303, 281] width 308 height 61
paste textarea "Keys Locked In The car? Call Gulf Coast Roadside Assistance at (850) 328-3898 f…"
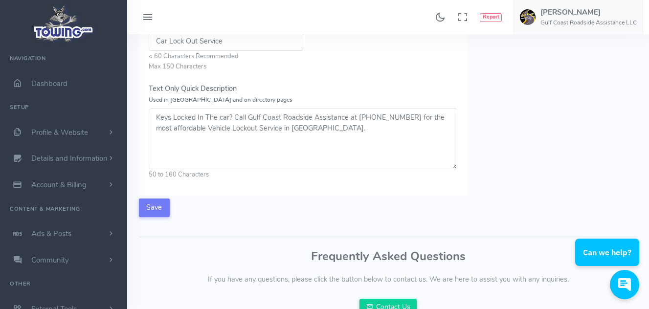
scroll to position [510, 0]
click at [190, 130] on textarea "Keys Locked In The car? Call Gulf Coast Roadside Assistance at (850) 328-3898 f…" at bounding box center [303, 140] width 308 height 61
type textarea "Keys Locked In The car? Call Gulf Coast Roadside Assistance at (850) 328-3898 f…"
click at [161, 212] on button "Save" at bounding box center [154, 209] width 31 height 19
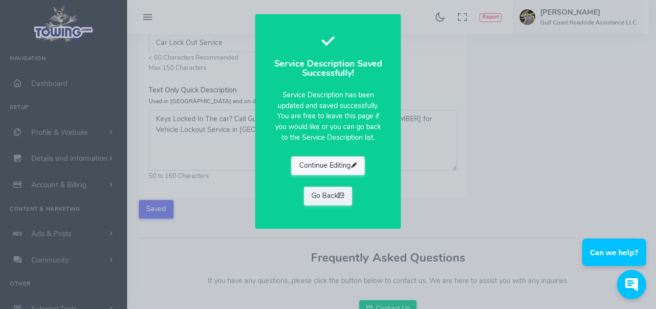
click at [336, 169] on button "Continue Editing" at bounding box center [327, 165] width 73 height 19
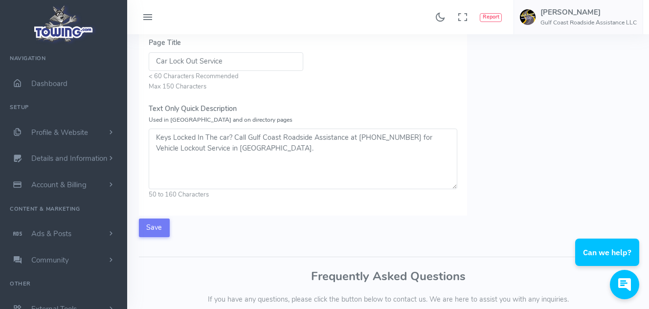
scroll to position [535, 0]
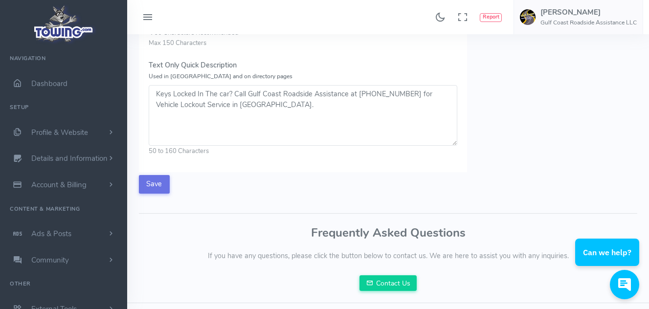
click at [158, 183] on button "Save" at bounding box center [154, 184] width 31 height 19
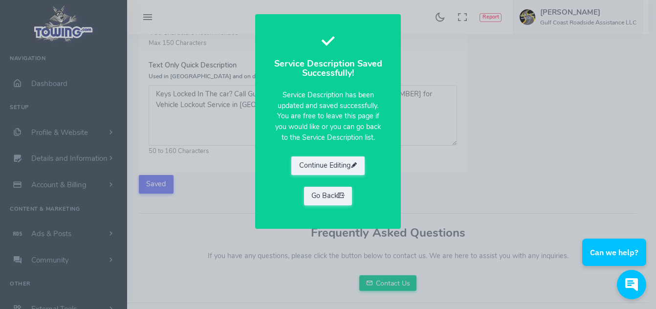
click at [232, 196] on div "Service Description Saved Successfully! Service Description has been updated an…" at bounding box center [328, 154] width 656 height 309
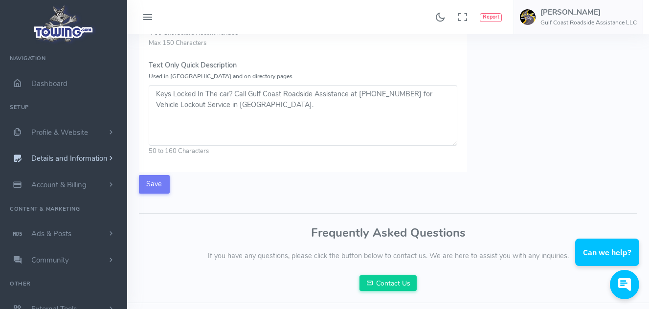
click at [74, 158] on span "Details and Information" at bounding box center [69, 159] width 76 height 10
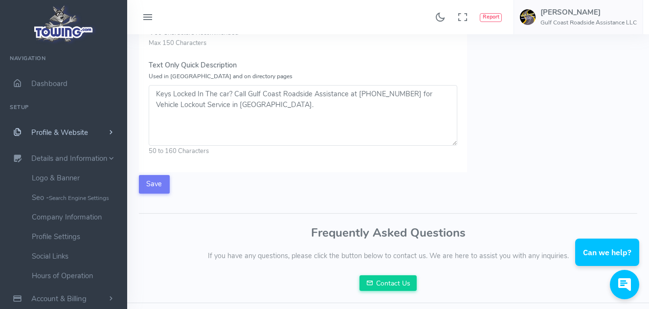
click at [71, 131] on span "Profile & Website" at bounding box center [59, 133] width 57 height 10
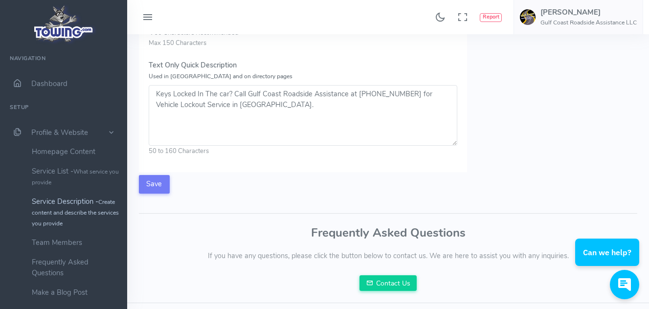
click at [65, 209] on small "Create content and describe the services you provide" at bounding box center [75, 212] width 87 height 29
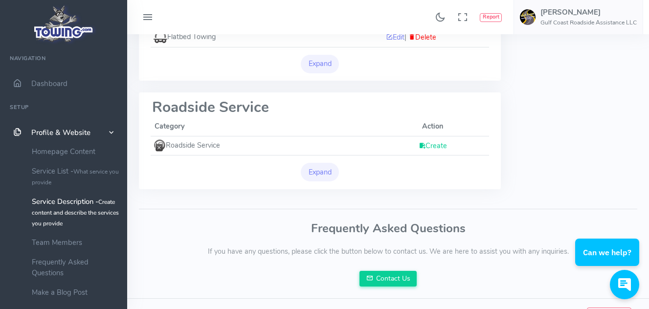
scroll to position [238, 0]
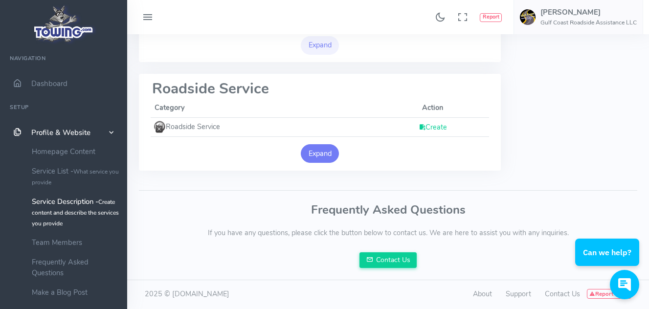
click at [320, 157] on button "Expand" at bounding box center [320, 153] width 38 height 19
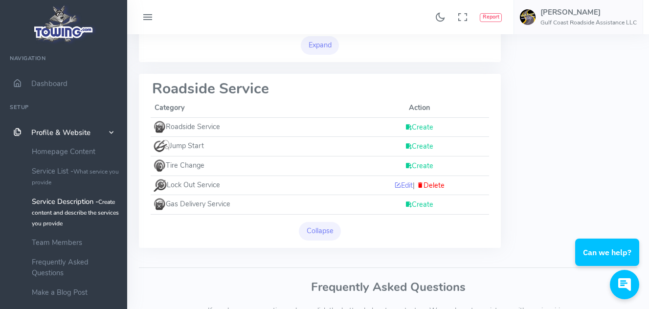
click at [415, 145] on link "Create" at bounding box center [419, 146] width 28 height 10
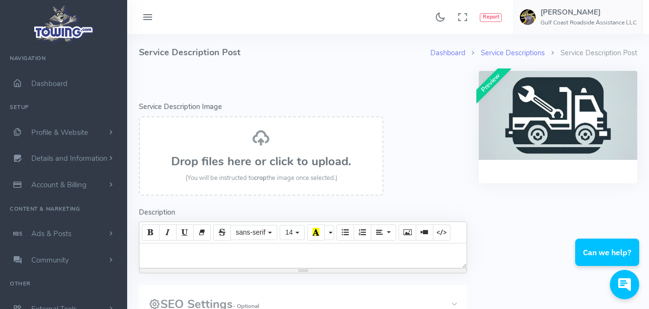
click at [275, 144] on div "Drop files here or click to upload. (You will be instructed to crop the image o…" at bounding box center [261, 156] width 223 height 55
click at [77, 159] on span "Details and Information" at bounding box center [69, 159] width 76 height 10
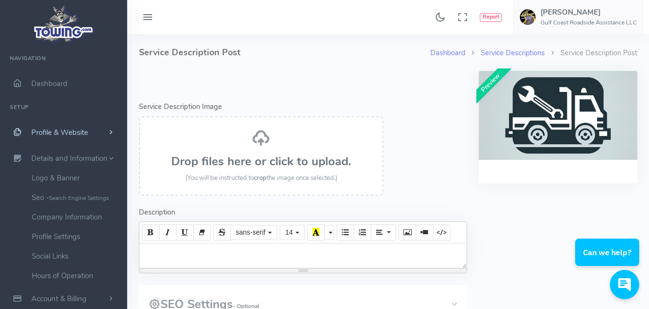
click at [72, 130] on span "Profile & Website" at bounding box center [59, 133] width 57 height 10
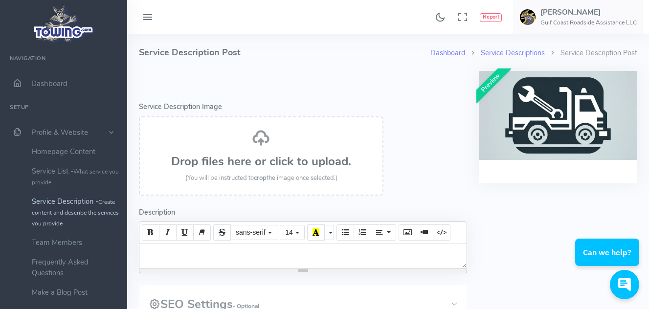
click at [69, 204] on link "Service Description - Create content and describe the services you provide" at bounding box center [75, 212] width 103 height 41
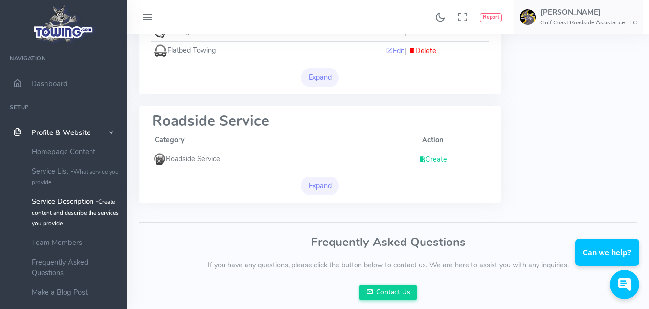
scroll to position [238, 0]
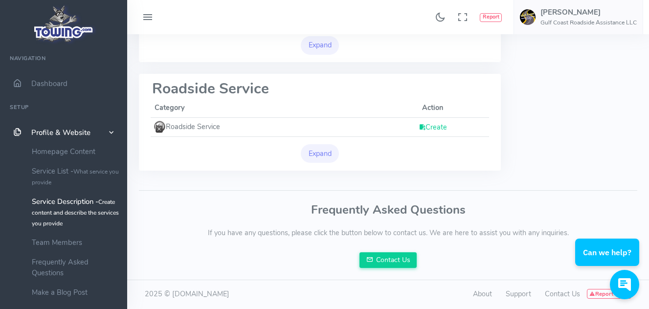
drag, startPoint x: 651, startPoint y: 92, endPoint x: 75, endPoint y: 17, distance: 580.7
click at [323, 150] on button "Expand" at bounding box center [320, 153] width 38 height 19
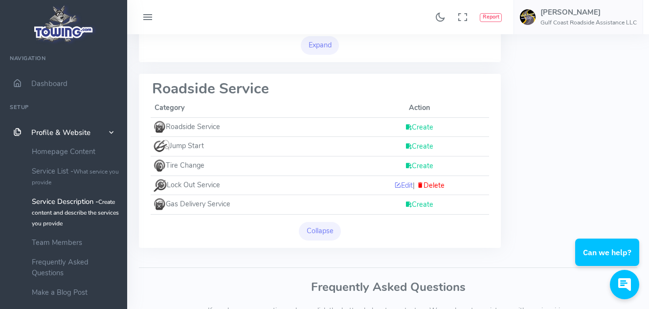
click at [423, 144] on link "Create" at bounding box center [419, 146] width 28 height 10
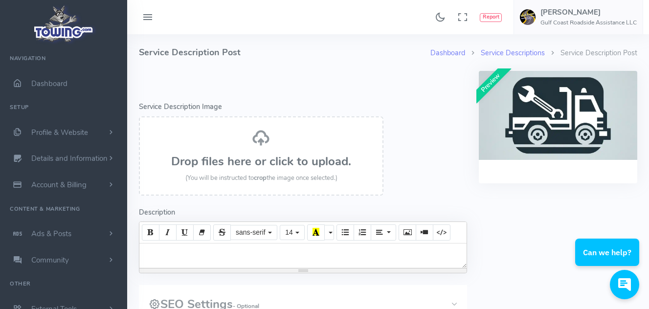
click at [247, 145] on div "Drop files here or click to upload. (You will be instructed to crop the image o…" at bounding box center [261, 156] width 223 height 55
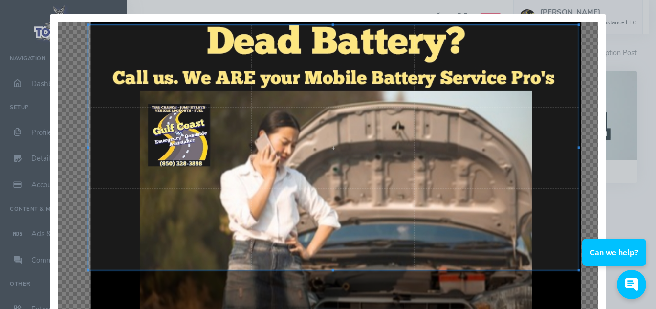
click at [447, 144] on div at bounding box center [333, 147] width 490 height 245
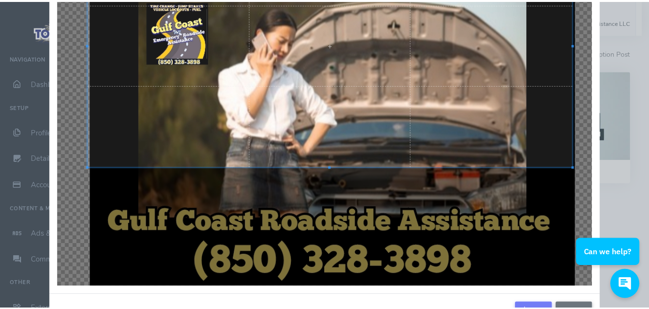
scroll to position [137, 0]
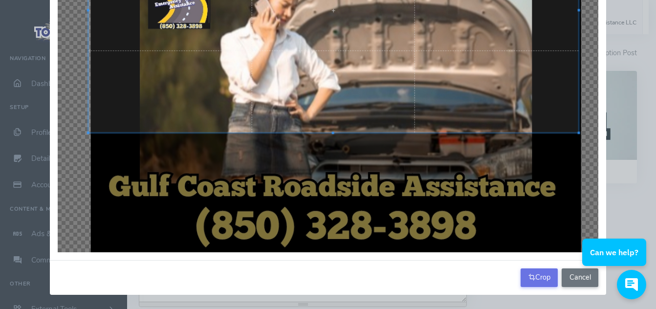
click at [528, 279] on icon "button" at bounding box center [531, 277] width 7 height 10
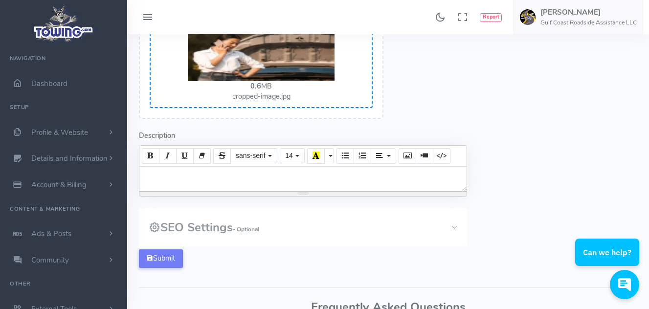
scroll to position [127, 0]
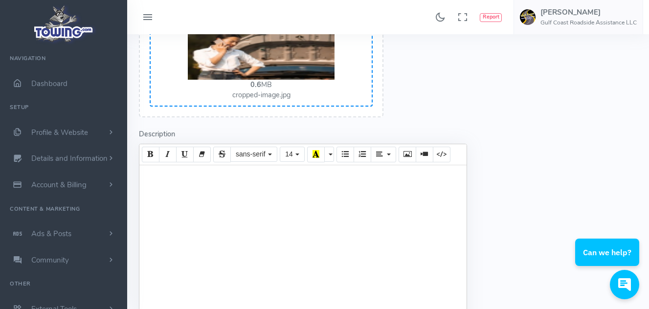
click at [218, 176] on div at bounding box center [302, 250] width 327 height 171
paste div
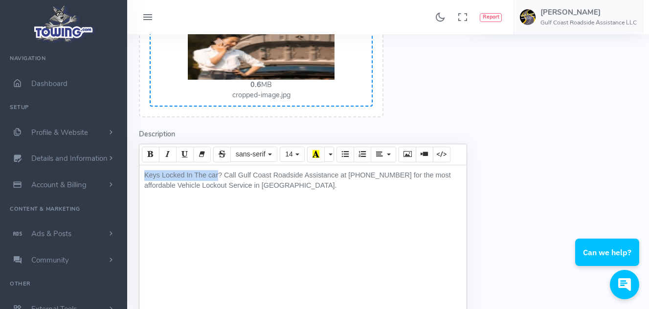
drag, startPoint x: 218, startPoint y: 174, endPoint x: 141, endPoint y: 159, distance: 78.2
click at [141, 159] on div "sans-serif [PERSON_NAME] Black Comic Sans MS Courier New Helvetica Impact Tahom…" at bounding box center [303, 243] width 328 height 198
drag, startPoint x: 194, startPoint y: 184, endPoint x: 135, endPoint y: 182, distance: 58.7
click at [135, 182] on form "Error - Service Description Image Drop files here or click to upload. (You will…" at bounding box center [303, 184] width 340 height 480
click at [222, 181] on div "Dead Car Battery? Call Gulf Coast Roadside Assistance at [PHONE_NUMBER] for the…" at bounding box center [302, 250] width 327 height 171
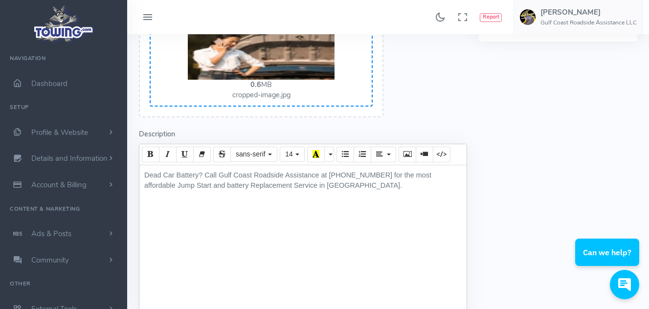
click at [200, 184] on span "Dead Car Battery? Call Gulf Coast Roadside Assistance at [PHONE_NUMBER] for the…" at bounding box center [287, 180] width 287 height 19
click at [369, 188] on div "Dead Car Battery? Call Gulf Coast Roadside Assistance at [PHONE_NUMBER] for the…" at bounding box center [302, 250] width 327 height 171
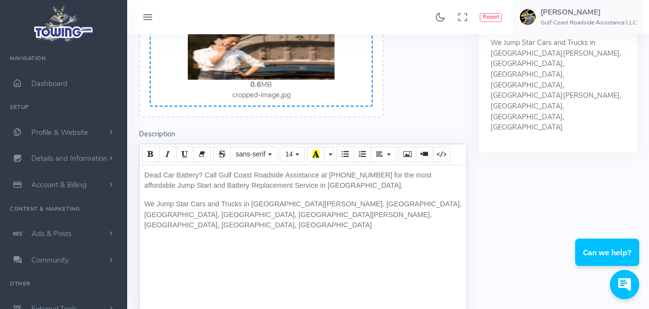
click at [445, 204] on p "We Jump Star Cars and Trucks in [GEOGRAPHIC_DATA][PERSON_NAME], [GEOGRAPHIC_DAT…" at bounding box center [302, 215] width 317 height 32
click at [352, 222] on div "Dead Car Battery? Call Gulf Coast Roadside Assistance at [PHONE_NUMBER] for the…" at bounding box center [302, 250] width 327 height 171
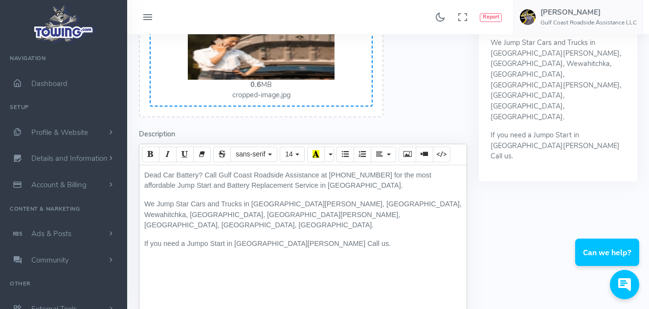
click at [209, 239] on p "If you need a Jumpo Start in [GEOGRAPHIC_DATA][PERSON_NAME] Call us." at bounding box center [302, 244] width 317 height 11
click at [300, 239] on p "If you need a Jump Start in [GEOGRAPHIC_DATA][PERSON_NAME] Call us." at bounding box center [302, 244] width 317 height 11
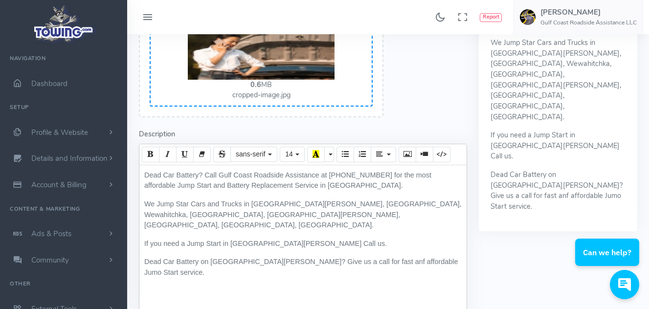
click at [347, 257] on p "Dead Car Battery on [GEOGRAPHIC_DATA][PERSON_NAME]? Give us a call for fast anf…" at bounding box center [302, 267] width 317 height 21
click at [400, 257] on p "Dead Car Battery on [GEOGRAPHIC_DATA][PERSON_NAME]? Give us a call for fast and…" at bounding box center [302, 267] width 317 height 21
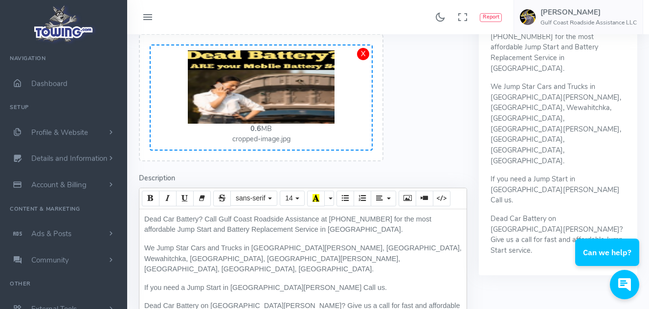
scroll to position [91, 0]
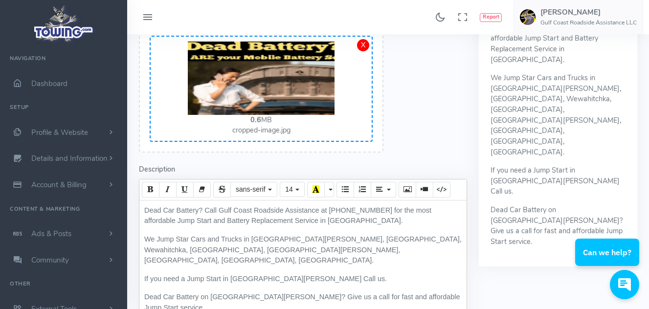
drag, startPoint x: 368, startPoint y: 223, endPoint x: 133, endPoint y: 216, distance: 235.2
click at [133, 216] on form "Error - Service Description Image Drop files here or click to upload. (You will…" at bounding box center [303, 219] width 340 height 480
copy span "Dead Car Battery? Call Gulf Coast Roadside Assistance at [PHONE_NUMBER] for the…"
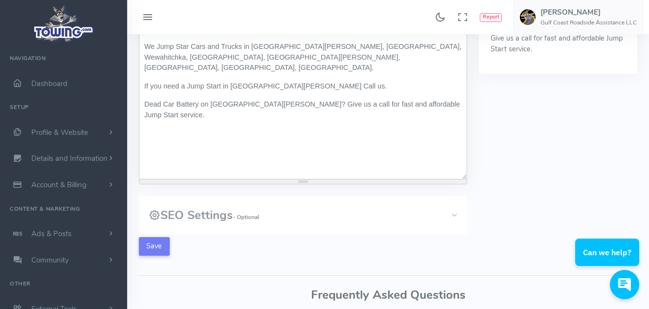
scroll to position [288, 0]
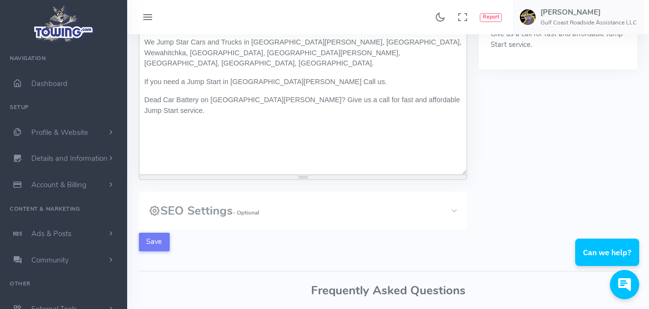
click at [253, 216] on small "- Optional" at bounding box center [246, 213] width 26 height 8
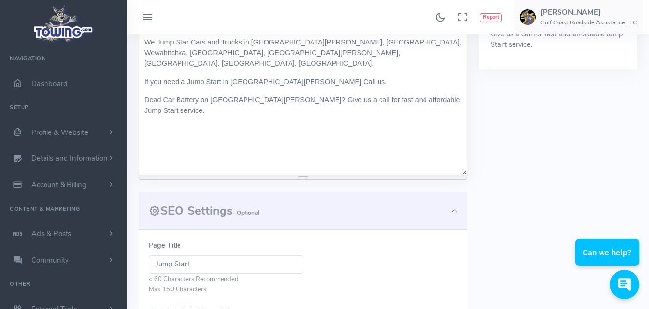
click at [195, 263] on input "Jump Start" at bounding box center [226, 264] width 154 height 19
click at [155, 263] on input "Jump Start Service" at bounding box center [226, 264] width 154 height 19
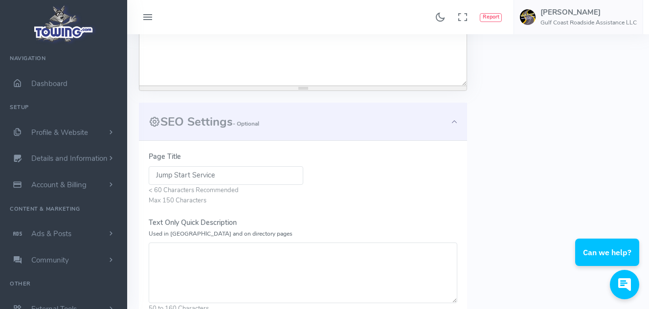
scroll to position [379, 0]
type input "Jump Start Service"
click at [249, 250] on textarea "Text Only Quick Description Used in Meta and on directory pages" at bounding box center [303, 271] width 308 height 61
paste textarea "Dead Car Battery? Call Gulf Coast Roadside Assistance at [PHONE_NUMBER] for the…"
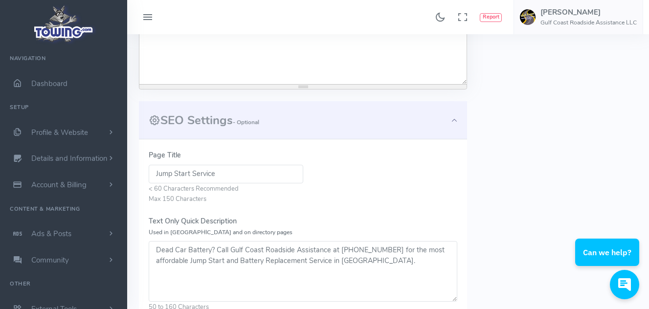
click at [189, 258] on textarea "Dead Car Battery? Call Gulf Coast Roadside Assistance at [PHONE_NUMBER] for the…" at bounding box center [303, 271] width 308 height 61
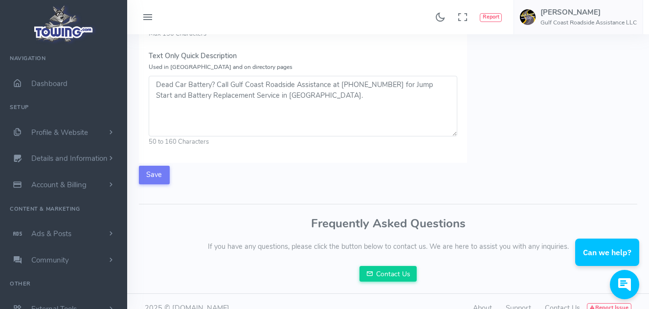
scroll to position [548, 0]
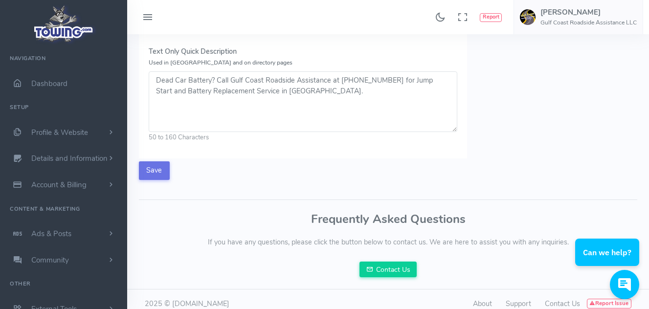
type textarea "Dead Car Battery? Call Gulf Coast Roadside Assistance at [PHONE_NUMBER] for Jum…"
click at [151, 170] on button "Save" at bounding box center [154, 170] width 31 height 19
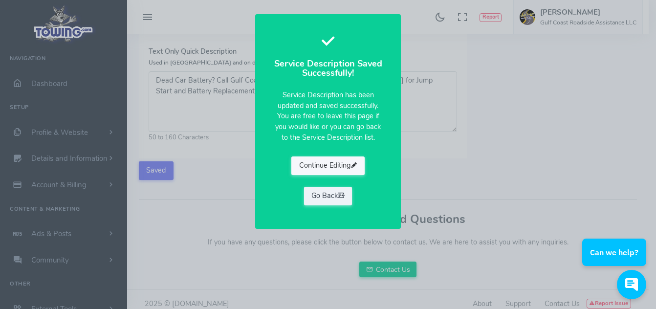
click at [338, 162] on button "Continue Editing" at bounding box center [327, 165] width 73 height 19
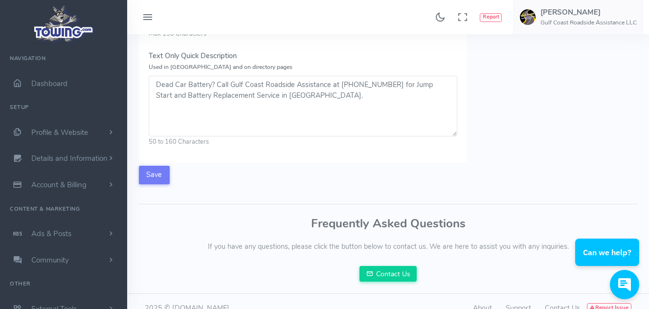
scroll to position [558, 0]
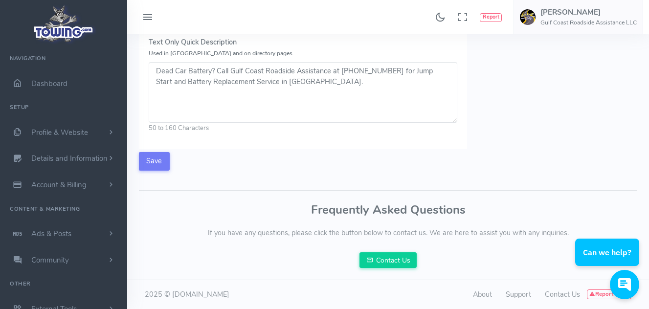
drag, startPoint x: 654, startPoint y: 207, endPoint x: 79, endPoint y: 5, distance: 609.2
click at [158, 165] on button "Save" at bounding box center [154, 161] width 31 height 19
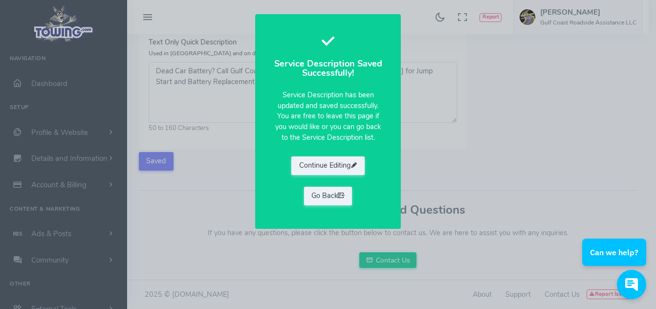
click at [431, 190] on div "Service Description Saved Successfully! Service Description has been updated an…" at bounding box center [328, 154] width 656 height 309
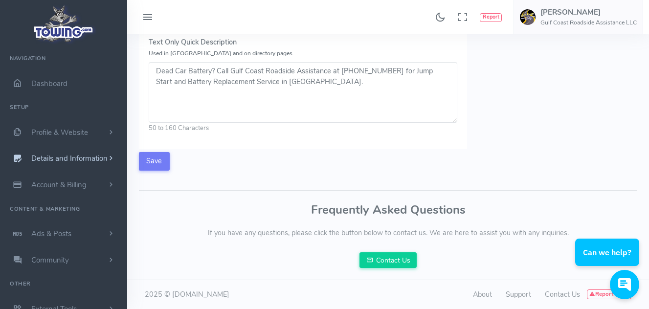
click at [78, 156] on span "Details and Information" at bounding box center [69, 159] width 76 height 10
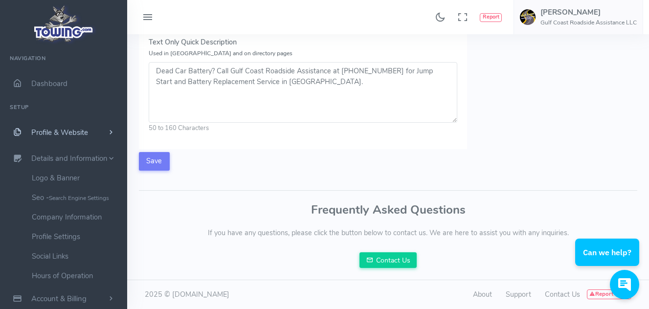
click at [65, 133] on span "Profile & Website" at bounding box center [59, 133] width 57 height 10
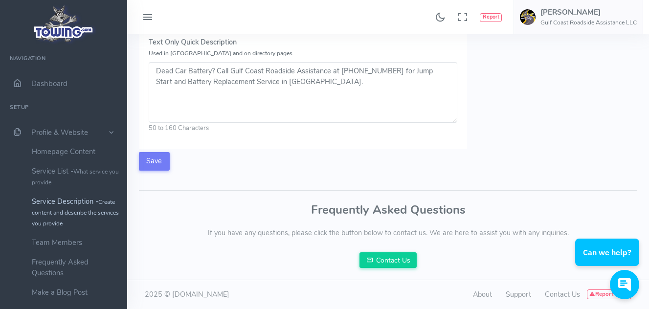
click at [65, 213] on small "Create content and describe the services you provide" at bounding box center [75, 212] width 87 height 29
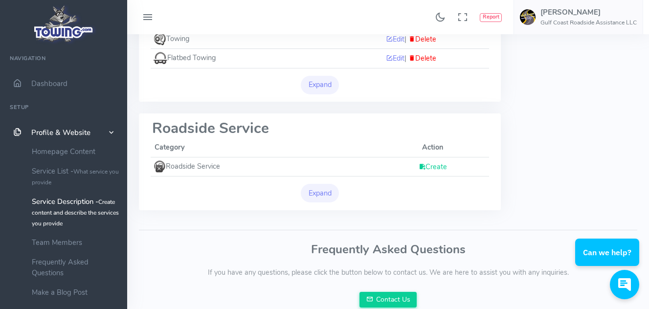
scroll to position [223, 0]
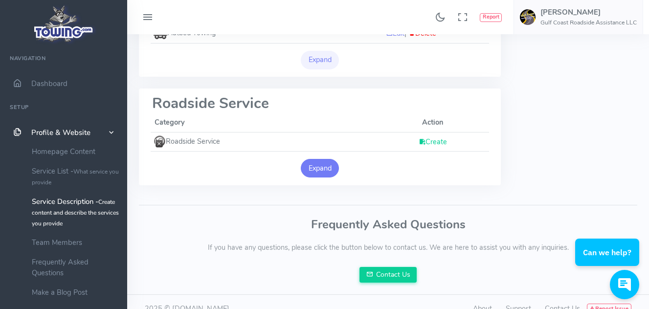
click at [315, 168] on button "Expand" at bounding box center [320, 168] width 38 height 19
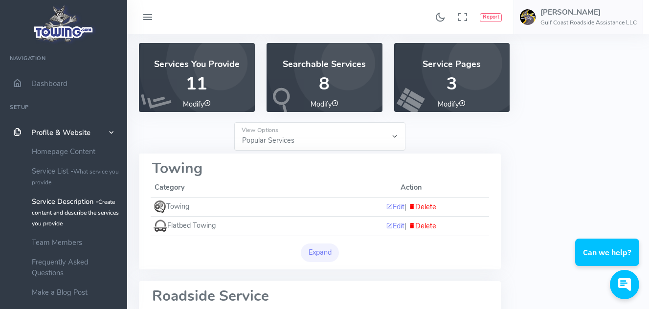
scroll to position [0, 0]
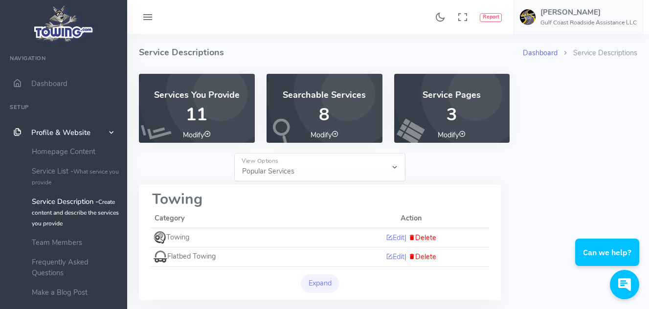
click at [544, 54] on link "Dashboard" at bounding box center [540, 53] width 35 height 10
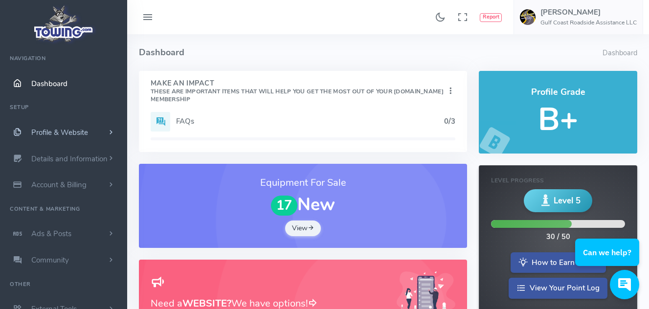
click at [59, 133] on span "Profile & Website" at bounding box center [59, 133] width 57 height 10
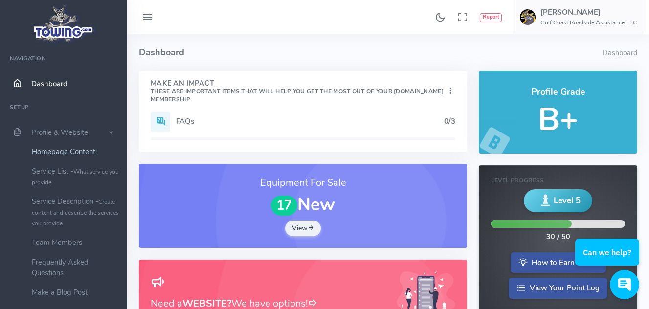
click at [51, 147] on link "Homepage Content" at bounding box center [75, 152] width 103 height 20
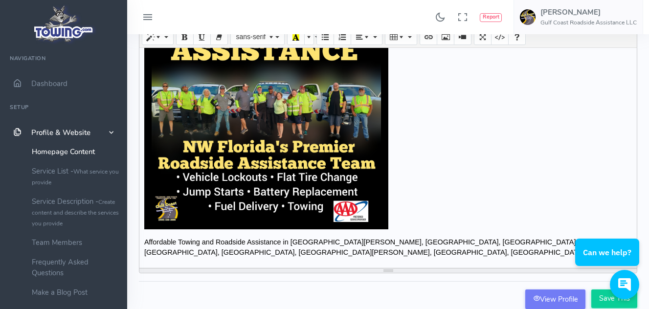
scroll to position [93, 0]
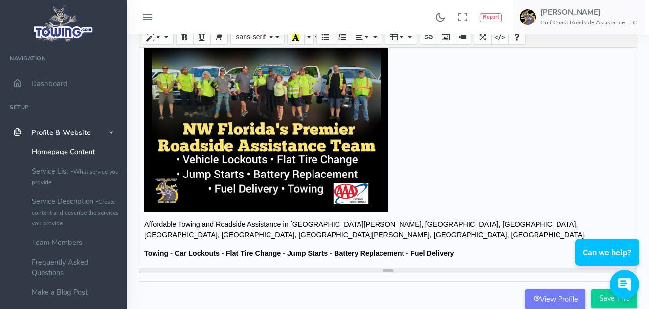
click at [289, 219] on p "Affordable Towing and Roadside Assistance in [GEOGRAPHIC_DATA][PERSON_NAME], [G…" at bounding box center [387, 229] width 487 height 21
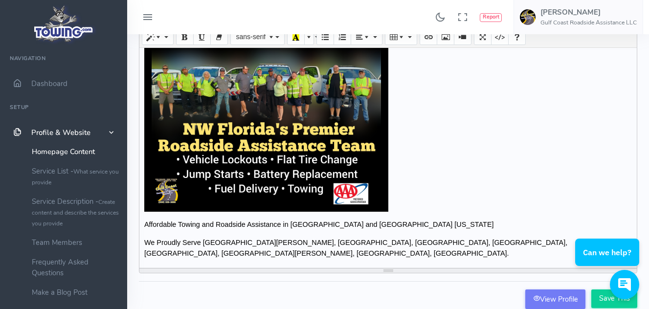
click at [557, 242] on p "We Proudly Serve [GEOGRAPHIC_DATA][PERSON_NAME], [GEOGRAPHIC_DATA], [GEOGRAPHIC…" at bounding box center [387, 248] width 487 height 21
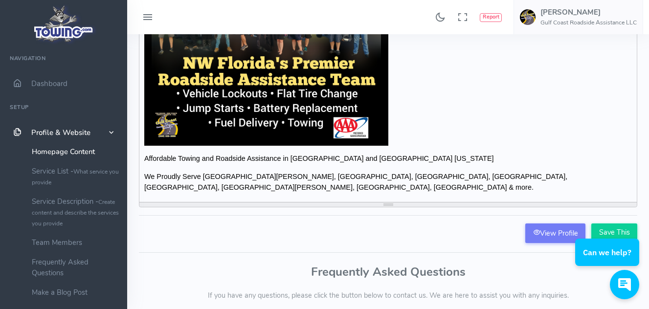
scroll to position [101, 0]
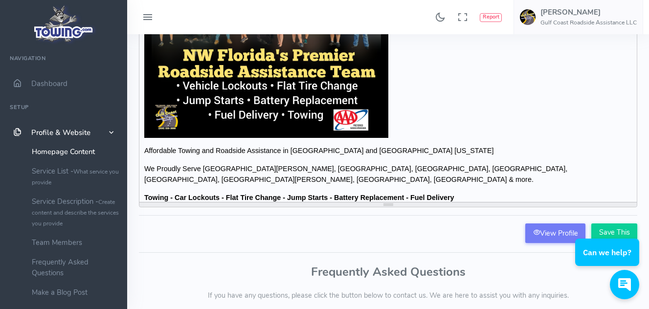
click at [146, 146] on p "Affordable Towing and Roadside Assistance in Gulf and Franklin County Florida" at bounding box center [387, 151] width 487 height 11
click at [143, 163] on div "The Most Affordable Towing and Roadside Assistance in Gulf and Franklin County …" at bounding box center [387, 92] width 497 height 220
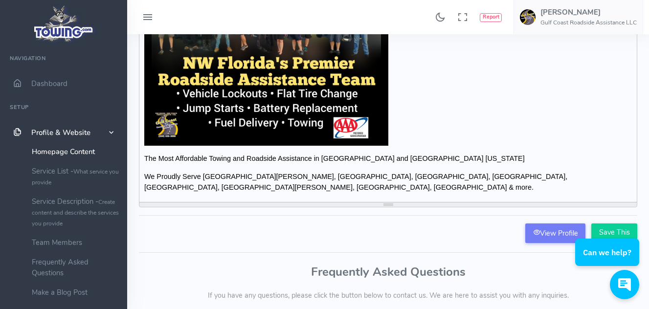
scroll to position [118, 0]
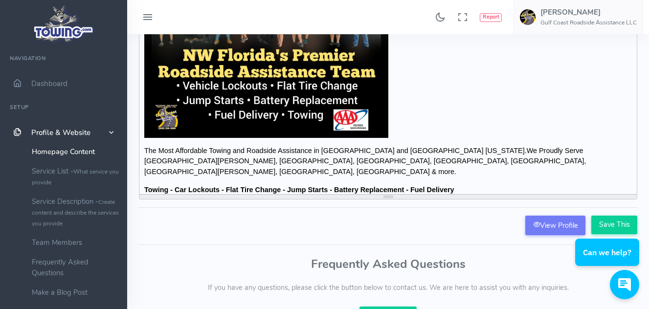
click at [472, 185] on p "Towing - Car Lockouts - Flat Tire Change - Jump Starts - Battery Replacement - …" at bounding box center [387, 190] width 487 height 11
click at [559, 186] on b "Towing - Car Lockouts - Flat Tire Change - Jump Starts - Battery Replacement - …" at bounding box center [360, 190] width 433 height 8
click at [598, 185] on p "Towing - Car Lockouts - Flat Tire Change - Jump Starts - Battery Replacement - …" at bounding box center [387, 190] width 487 height 11
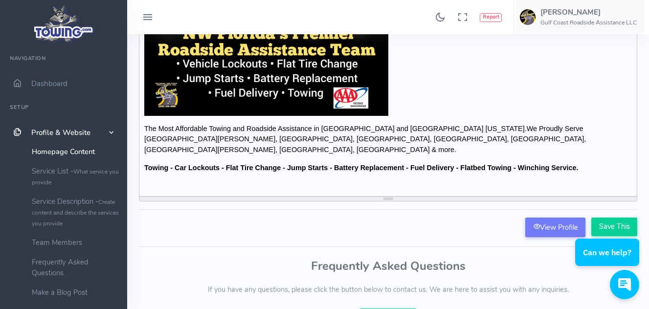
scroll to position [111, 0]
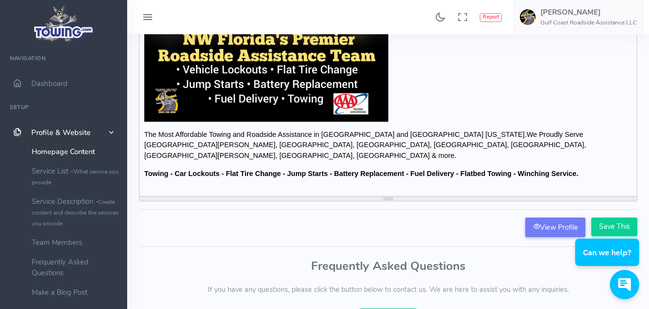
click at [619, 106] on p at bounding box center [387, 0] width 487 height 244
click at [604, 227] on div "Can we help?" at bounding box center [607, 243] width 64 height 44
click at [632, 227] on icon "button" at bounding box center [631, 229] width 6 height 6
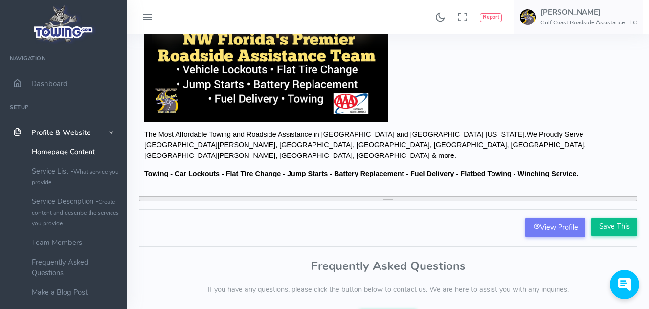
click at [619, 226] on input "Save This" at bounding box center [614, 227] width 46 height 19
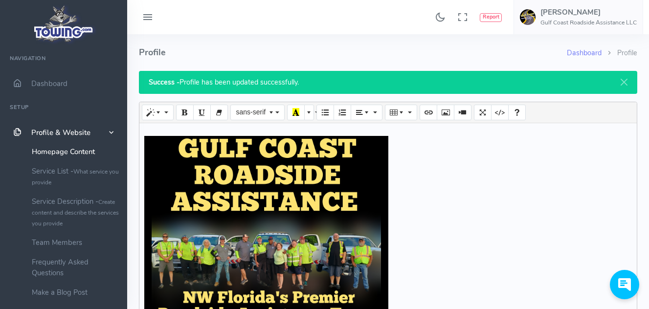
click at [634, 45] on ol "Dashboard Profile" at bounding box center [601, 57] width 70 height 26
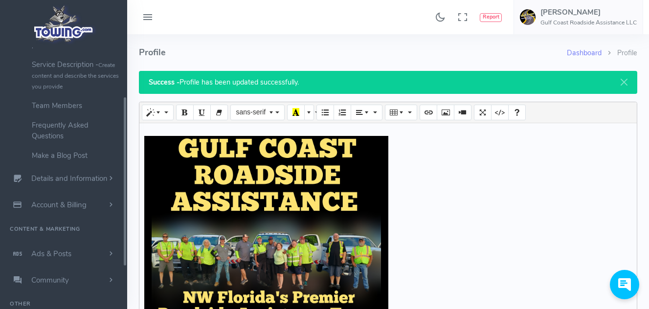
scroll to position [166, 0]
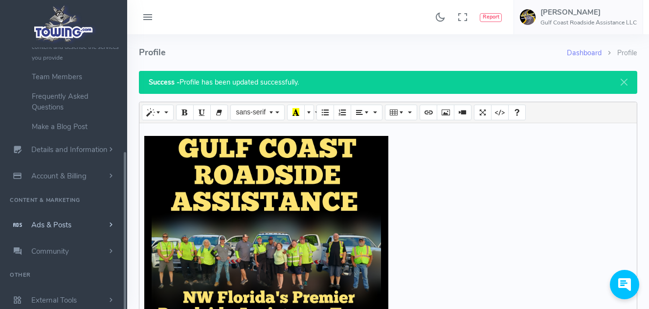
drag, startPoint x: 123, startPoint y: 194, endPoint x: 126, endPoint y: 216, distance: 22.2
click at [126, 216] on ul "Navigation Dashboard Setup Profile & Website Homepage Content Service List - Wh…" at bounding box center [63, 98] width 127 height 432
click at [74, 147] on span "Details and Information" at bounding box center [69, 150] width 76 height 10
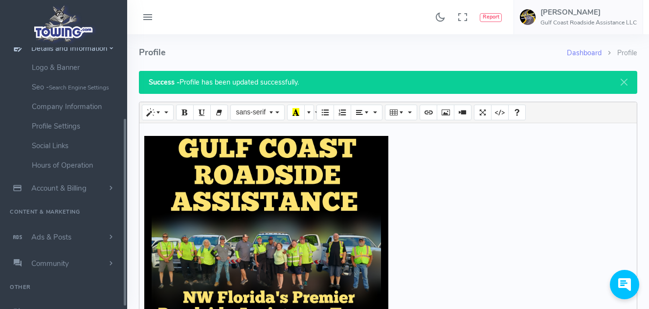
scroll to position [102, 0]
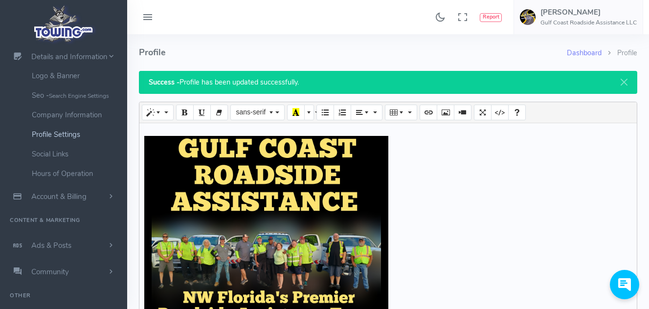
click at [68, 132] on link "Profile Settings" at bounding box center [75, 135] width 103 height 20
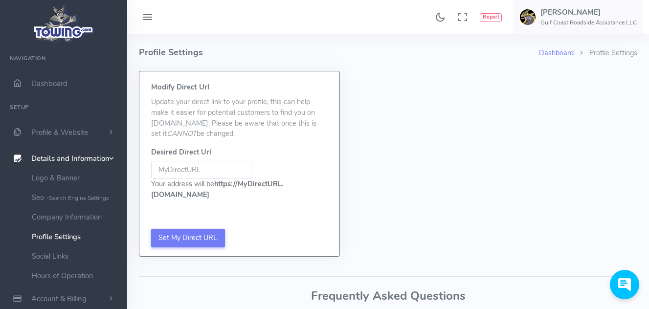
click at [213, 171] on input "Be sure not to include www, http://, or https:// in your Desired URL Be sure no…" at bounding box center [201, 170] width 101 height 19
click at [76, 200] on small "Search Engine Settings" at bounding box center [79, 198] width 60 height 8
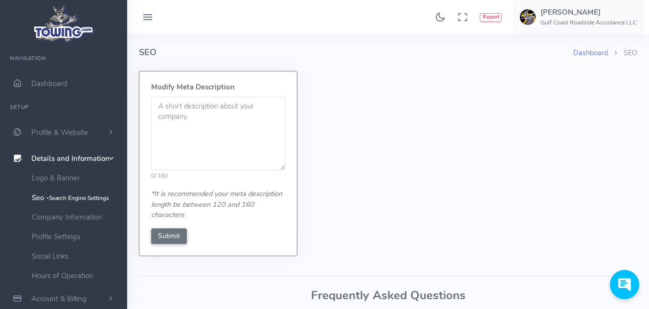
click at [195, 108] on textarea at bounding box center [218, 133] width 134 height 73
type textarea "A"
type textarea "L"
click at [215, 114] on textarea "Professional Towing and Roadside Assistance in [GEOGRAPHIC_DATA] and [GEOGRAPHI…" at bounding box center [218, 133] width 134 height 73
click at [213, 116] on textarea "Professional Towing and Roadside Assistance in [GEOGRAPHIC_DATA] and [GEOGRAPHI…" at bounding box center [218, 133] width 134 height 73
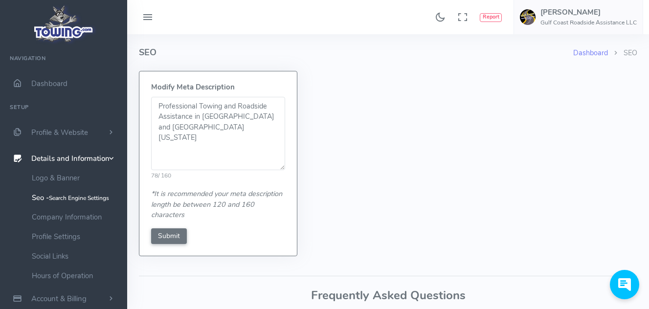
click at [210, 129] on textarea "Professional Towing and Roadside Assistance in [GEOGRAPHIC_DATA] and [GEOGRAPHI…" at bounding box center [218, 133] width 134 height 73
type textarea "Professional Towing and Roadside Assistance in [GEOGRAPHIC_DATA] and [GEOGRAPHI…"
click at [174, 236] on input "Submit" at bounding box center [169, 236] width 36 height 16
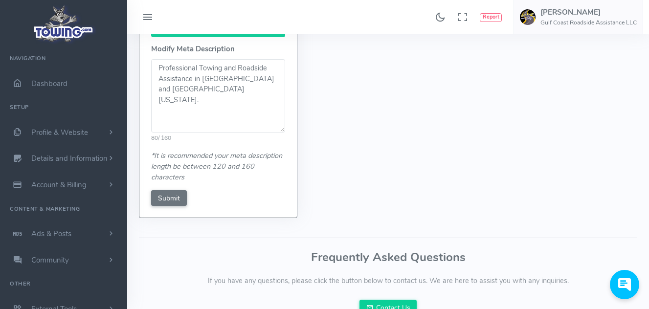
scroll to position [98, 0]
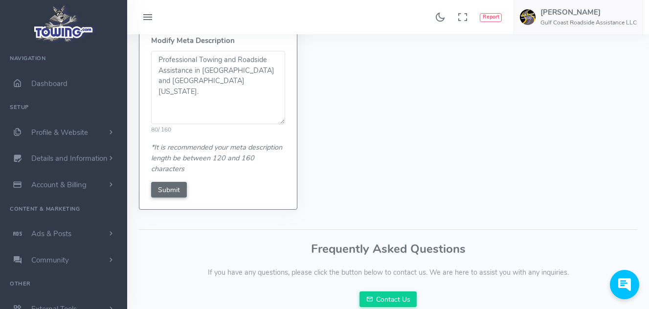
click at [168, 188] on input "Submit" at bounding box center [169, 190] width 36 height 16
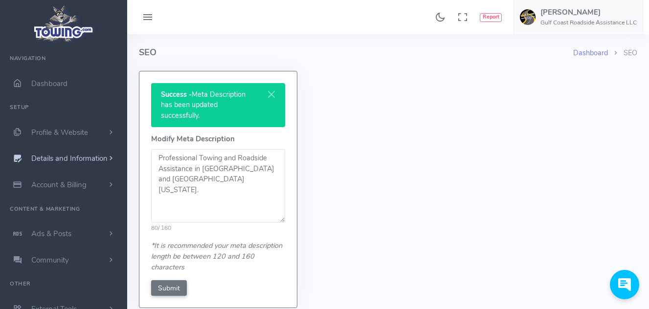
click at [88, 154] on span "Details and Information" at bounding box center [69, 159] width 76 height 10
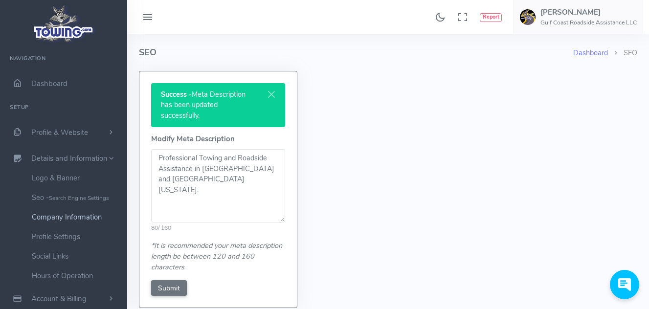
click at [67, 214] on link "Company Information" at bounding box center [75, 217] width 103 height 20
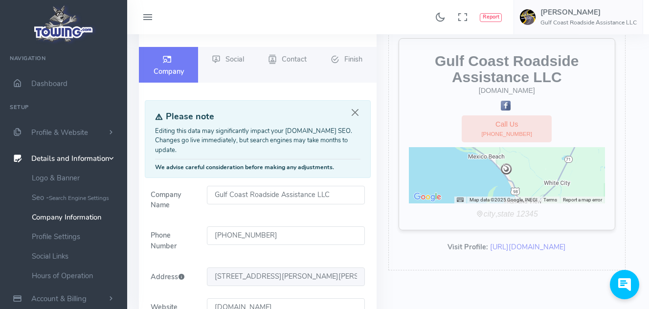
scroll to position [51, 0]
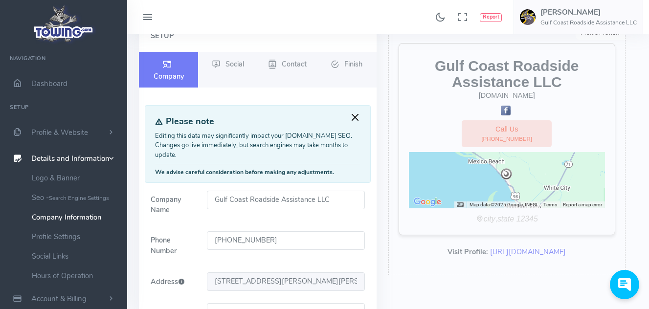
click at [354, 117] on button "Close" at bounding box center [354, 117] width 11 height 11
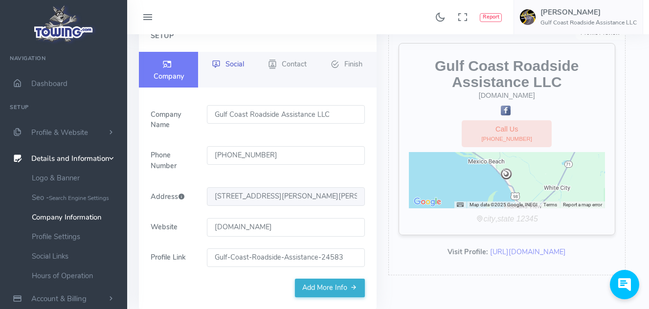
click at [229, 59] on span "Social" at bounding box center [234, 64] width 19 height 10
click at [229, 65] on span "Social" at bounding box center [234, 64] width 19 height 10
click at [228, 65] on span "Social" at bounding box center [234, 64] width 19 height 10
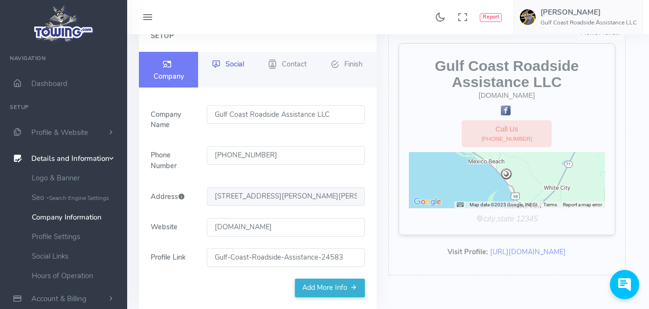
click at [228, 65] on span "Social" at bounding box center [234, 64] width 19 height 10
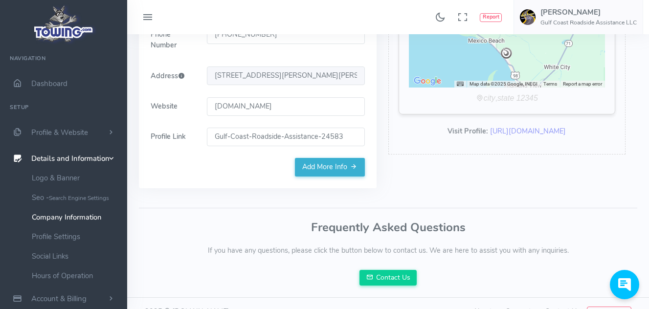
scroll to position [189, 0]
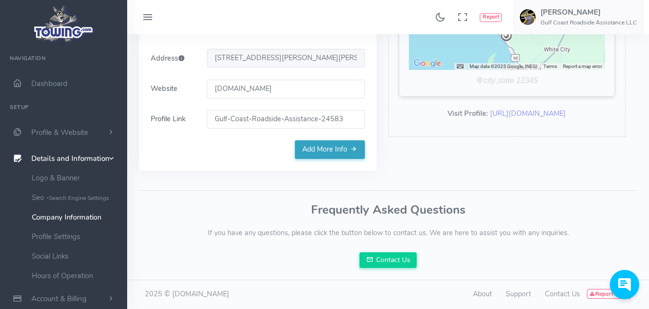
click at [337, 149] on link "Add More Info" at bounding box center [330, 149] width 70 height 19
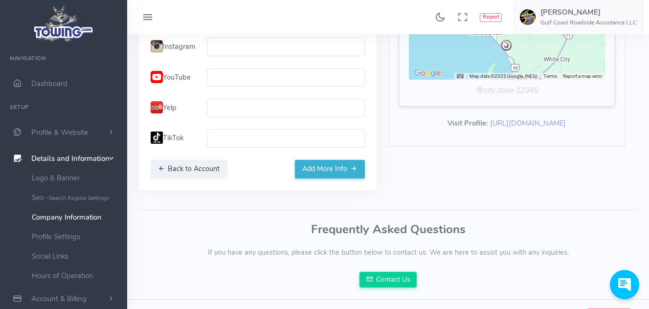
scroll to position [195, 0]
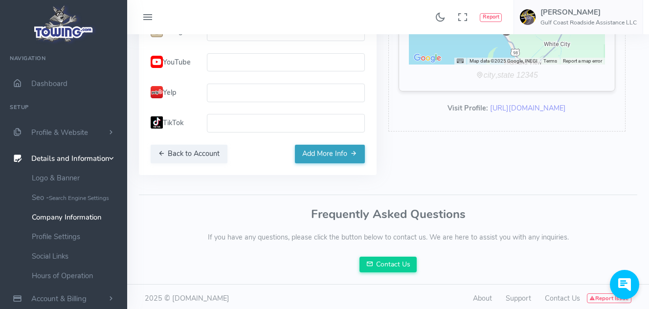
click at [346, 163] on button "Add More Info" at bounding box center [330, 154] width 70 height 19
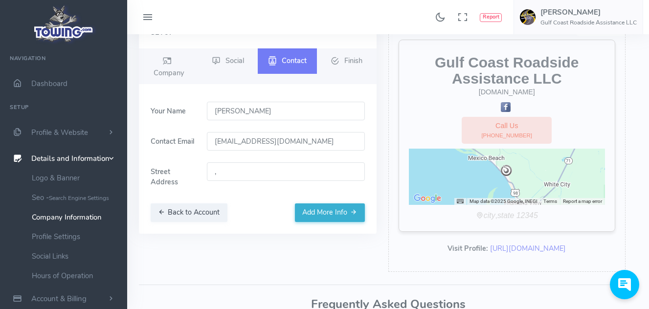
scroll to position [55, 0]
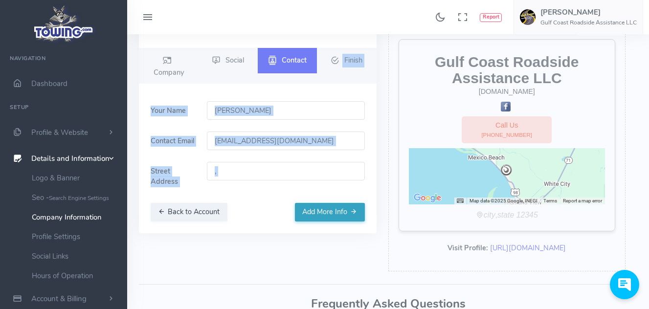
drag, startPoint x: 329, startPoint y: 42, endPoint x: 327, endPoint y: 215, distance: 172.6
click at [327, 215] on div "Setup Company Social Contact Finish" at bounding box center [258, 125] width 238 height 217
click at [322, 253] on div "Setup Company Social Contact Finish" at bounding box center [257, 147] width 249 height 260
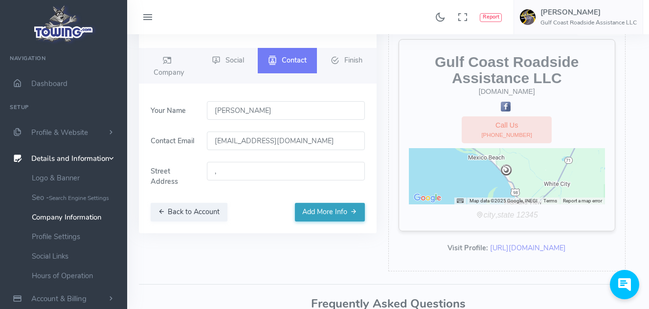
click at [331, 210] on button "Add More Info" at bounding box center [330, 212] width 70 height 19
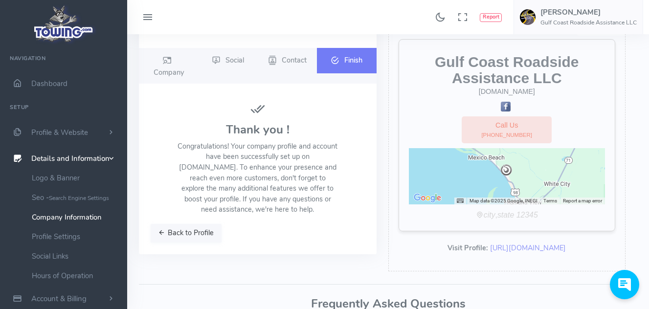
click at [195, 232] on button "Back to Profile" at bounding box center [186, 233] width 71 height 19
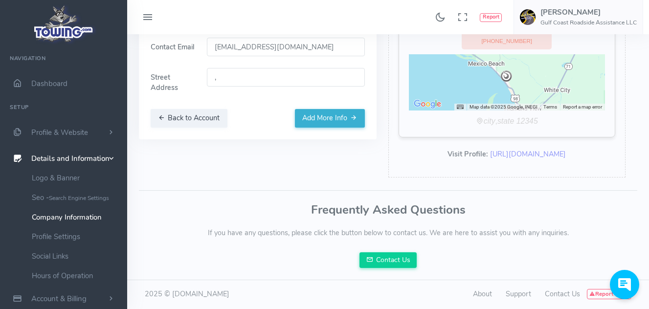
scroll to position [159, 0]
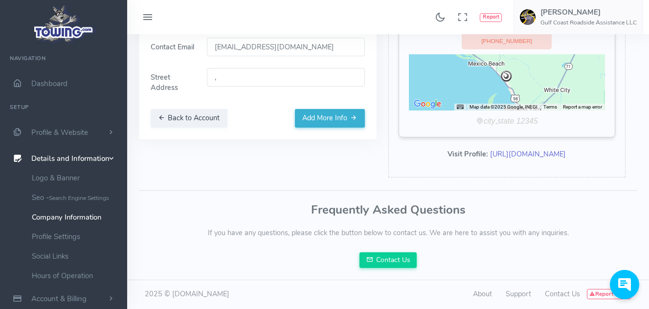
click at [490, 149] on link "[URL][DOMAIN_NAME]" at bounding box center [528, 154] width 76 height 10
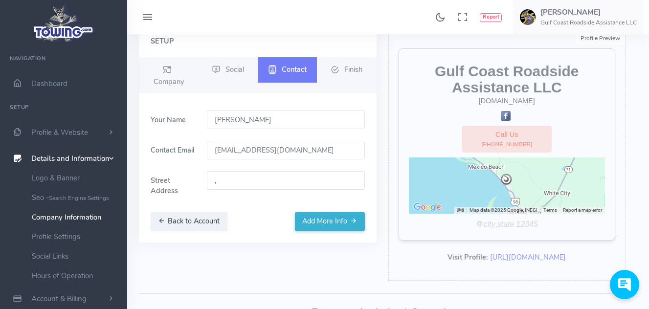
scroll to position [0, 0]
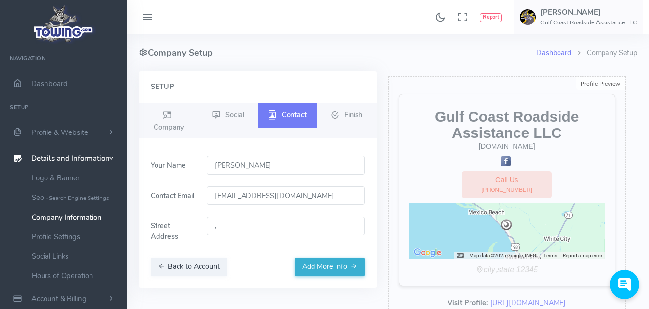
click at [148, 16] on icon at bounding box center [148, 18] width 12 height 16
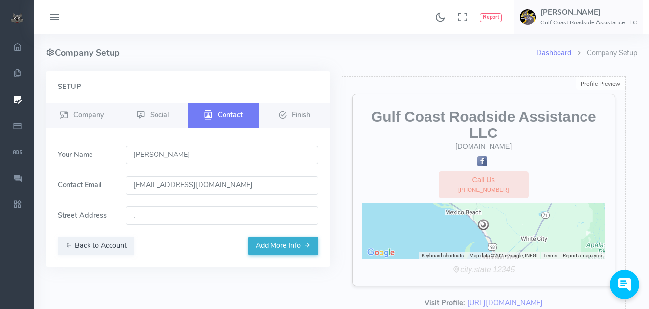
click at [18, 18] on img at bounding box center [17, 18] width 14 height 11
